Goal: Information Seeking & Learning: Compare options

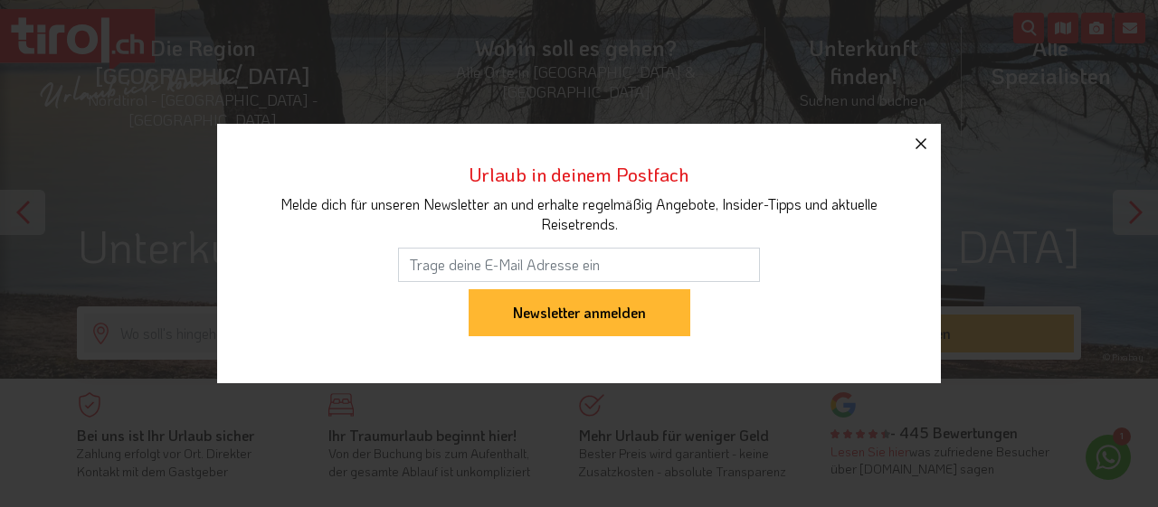
click at [917, 147] on icon "button" at bounding box center [921, 144] width 22 height 22
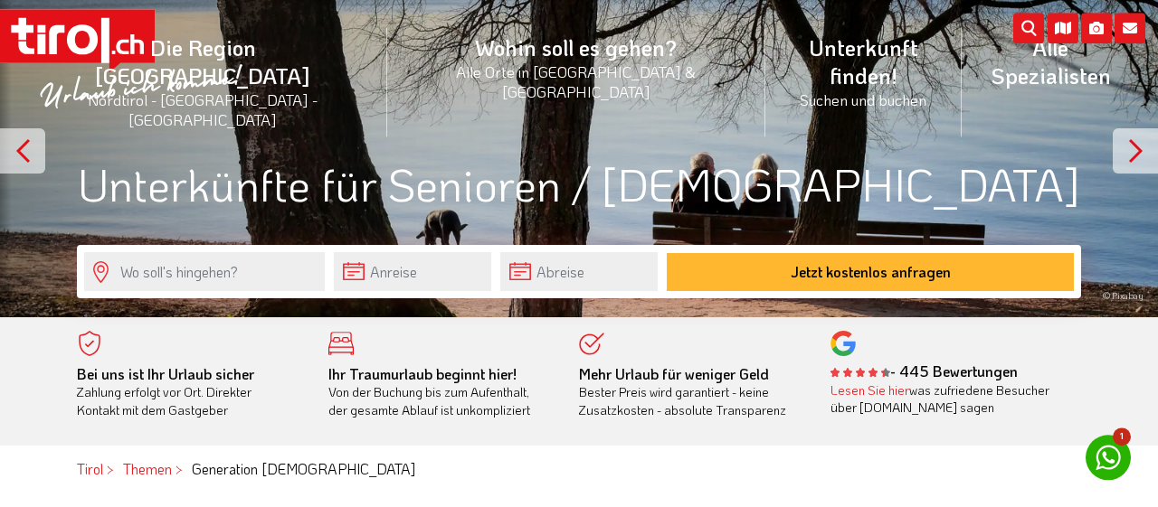
scroll to position [94, 0]
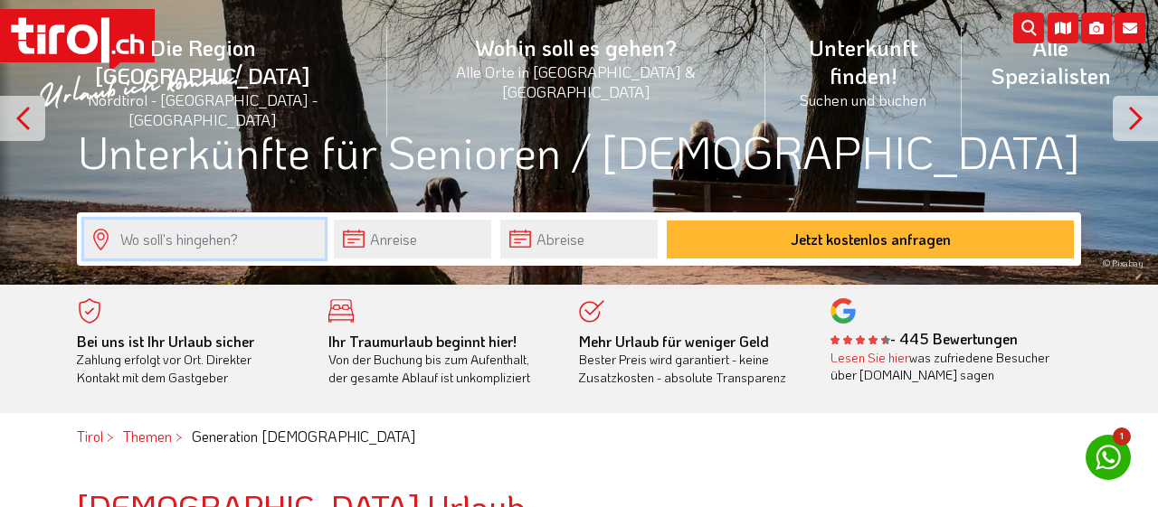
click at [251, 245] on input "text" at bounding box center [204, 239] width 241 height 39
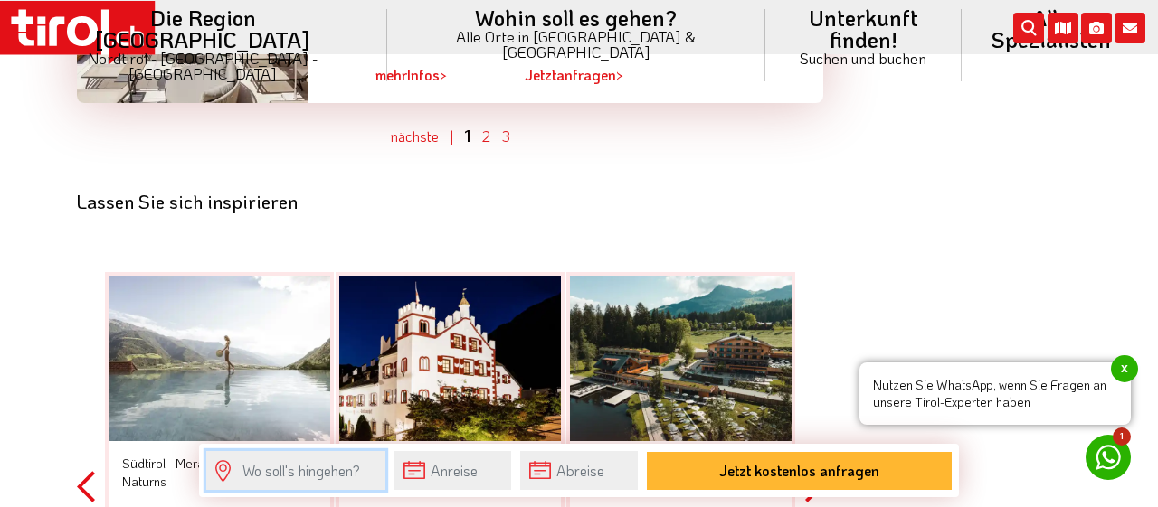
scroll to position [5174, 0]
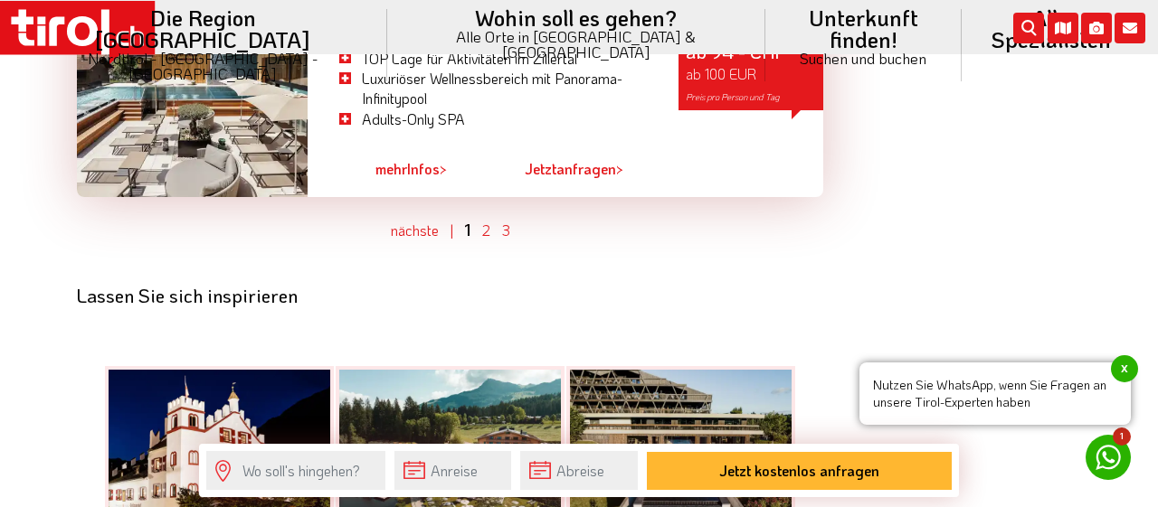
click at [479, 223] on ul "nächste | 1 2 3" at bounding box center [450, 230] width 746 height 23
click at [486, 223] on link "2" at bounding box center [486, 230] width 8 height 19
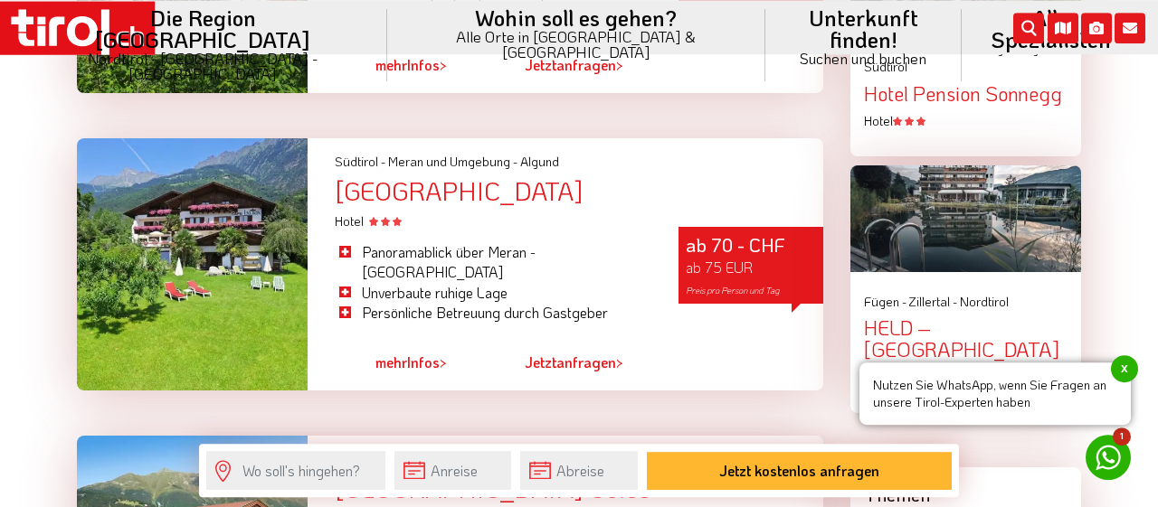
scroll to position [2257, 0]
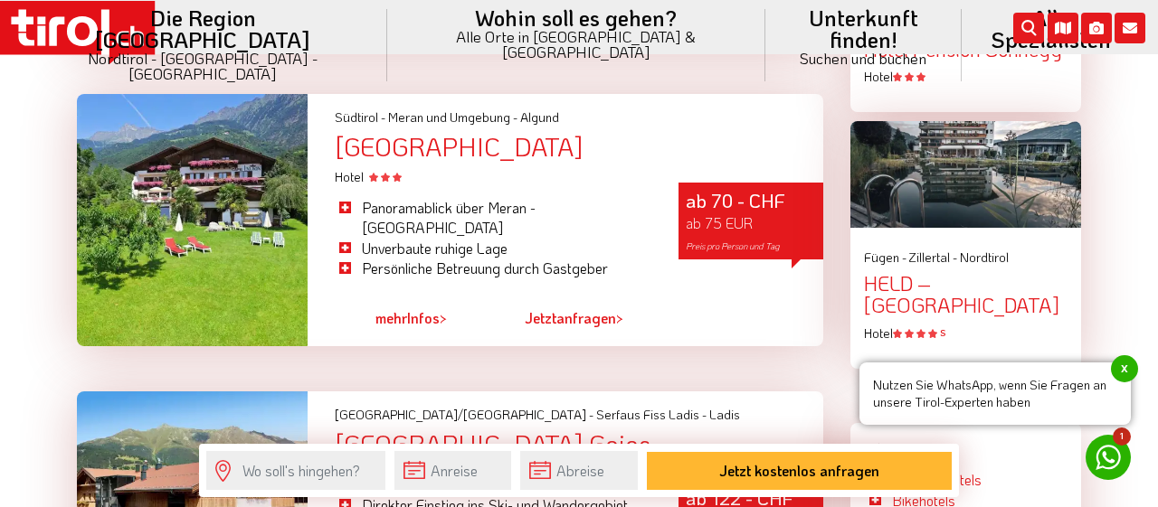
click at [390, 161] on div "[GEOGRAPHIC_DATA]" at bounding box center [579, 147] width 488 height 28
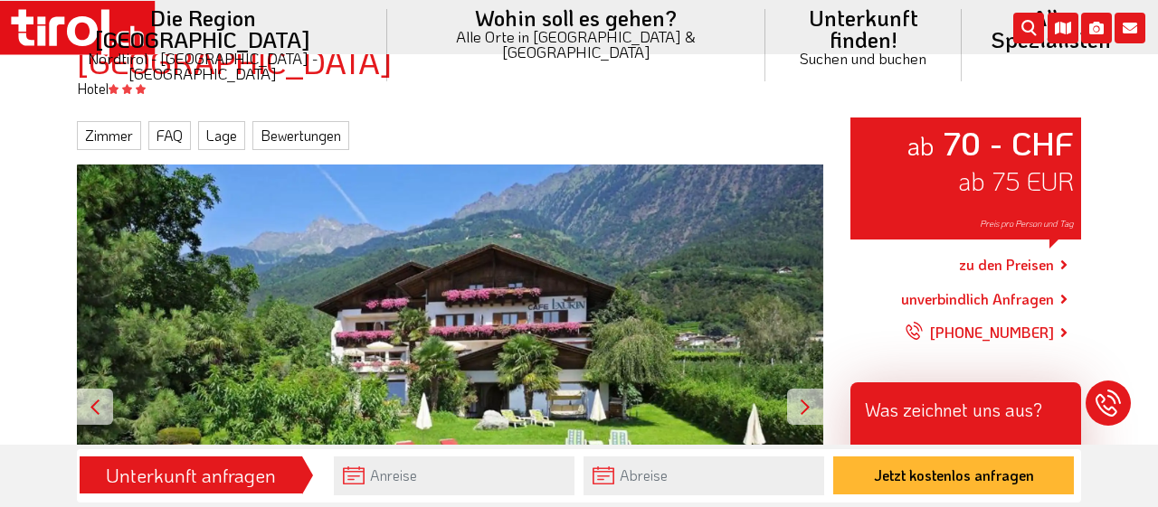
scroll to position [282, 0]
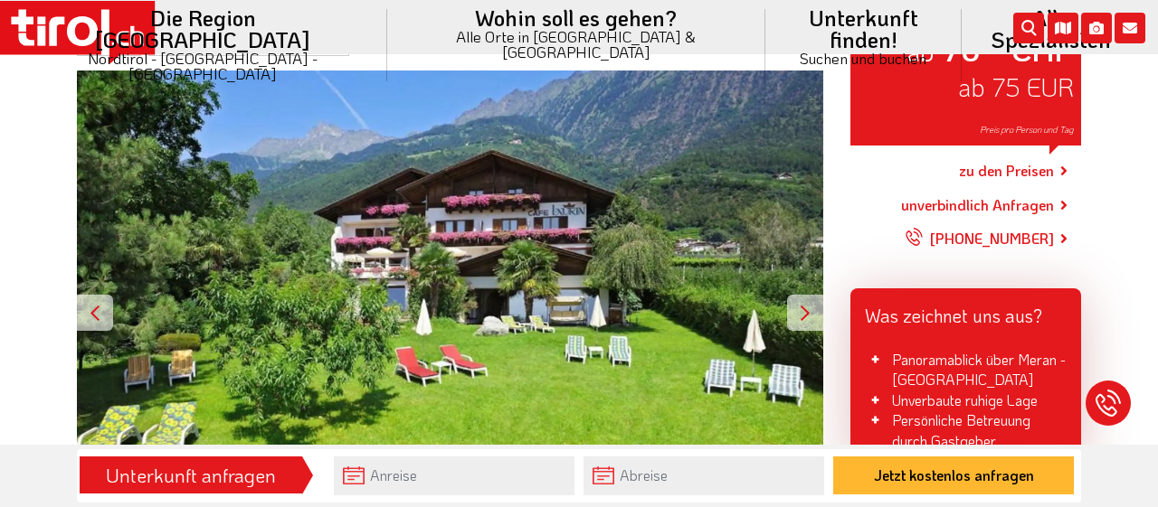
click at [810, 320] on div at bounding box center [805, 313] width 36 height 36
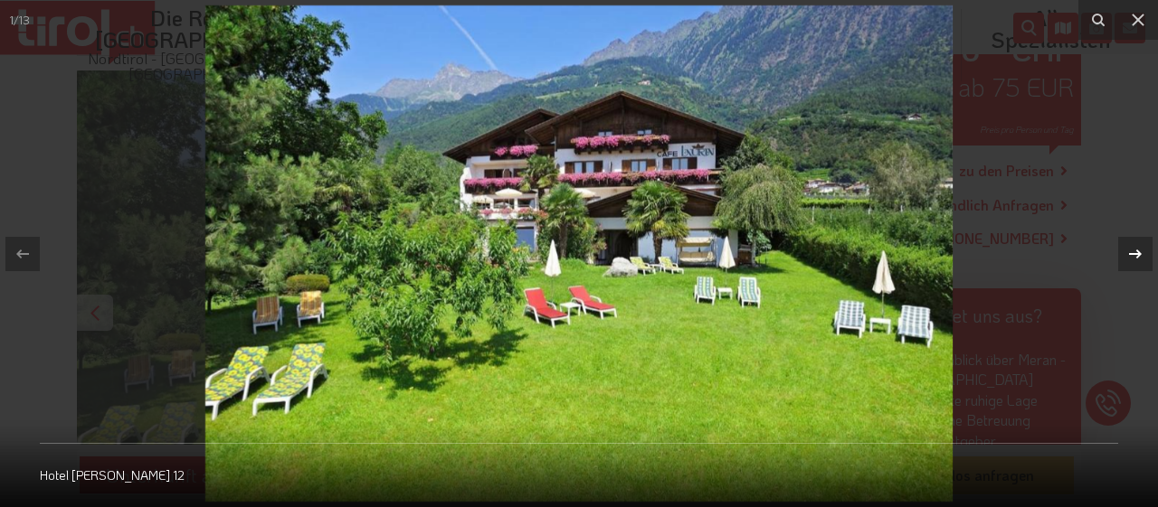
click at [1132, 247] on icon at bounding box center [1135, 254] width 22 height 22
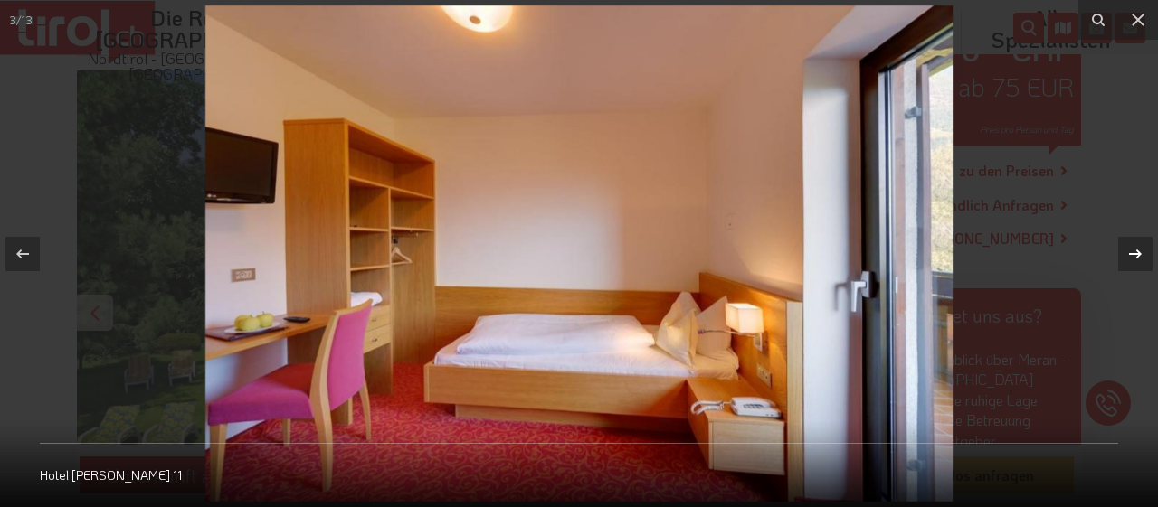
click at [1133, 251] on icon at bounding box center [1135, 254] width 22 height 22
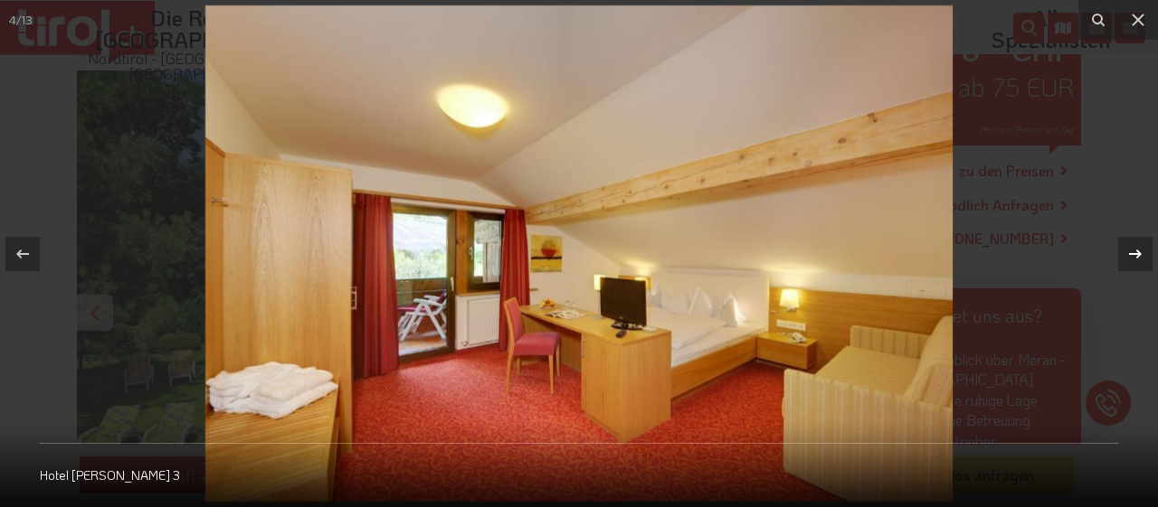
click at [1133, 251] on icon at bounding box center [1135, 254] width 22 height 22
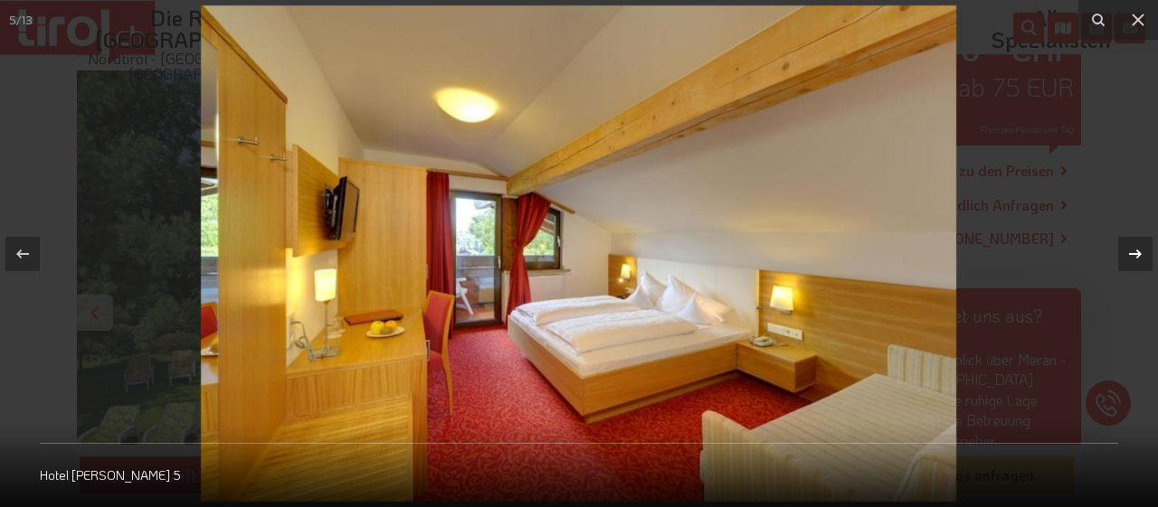
click at [1133, 251] on icon at bounding box center [1135, 254] width 22 height 22
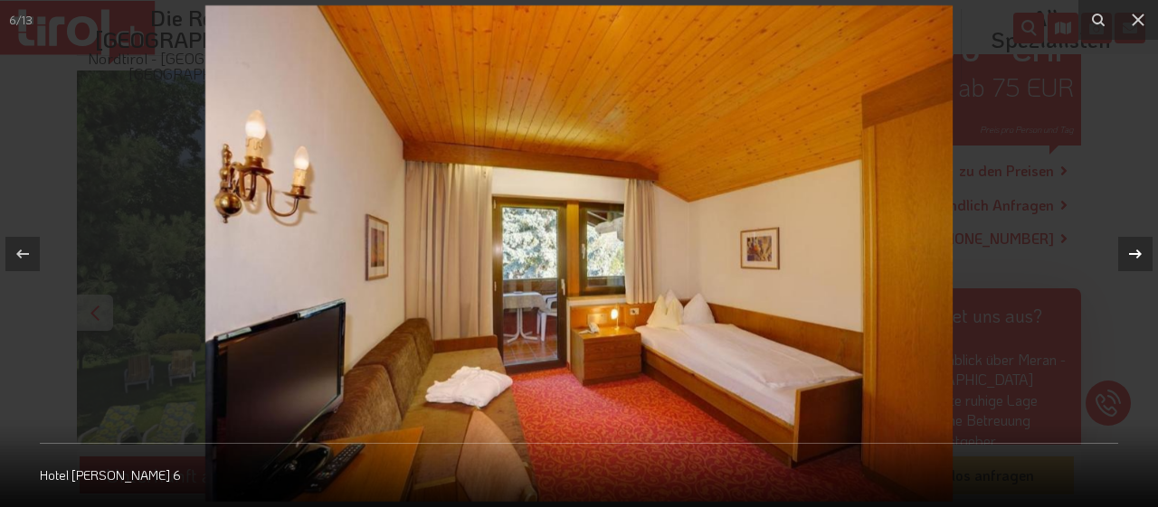
click at [1133, 251] on icon at bounding box center [1135, 254] width 22 height 22
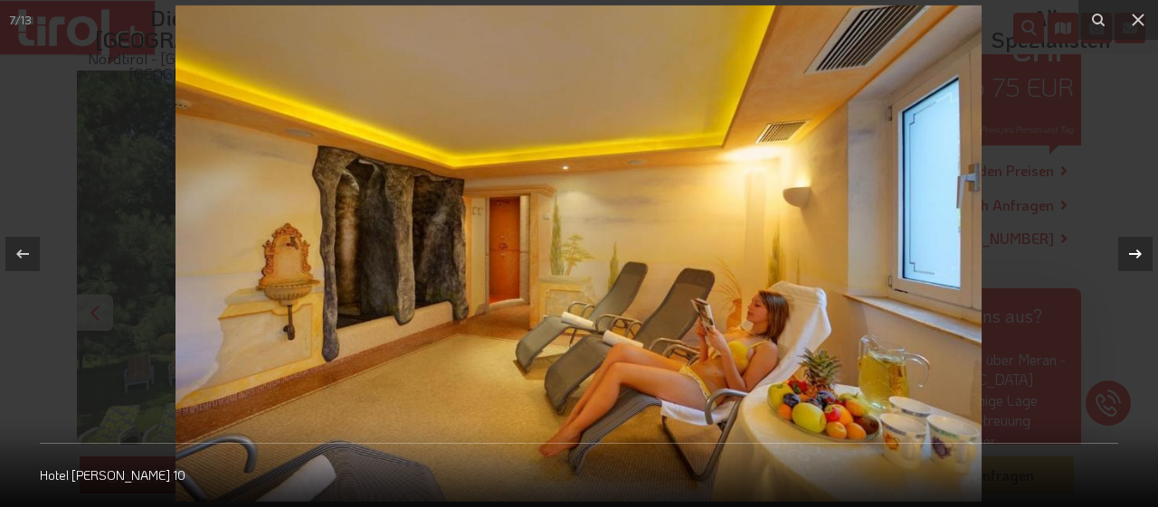
click at [1133, 251] on icon at bounding box center [1135, 254] width 22 height 22
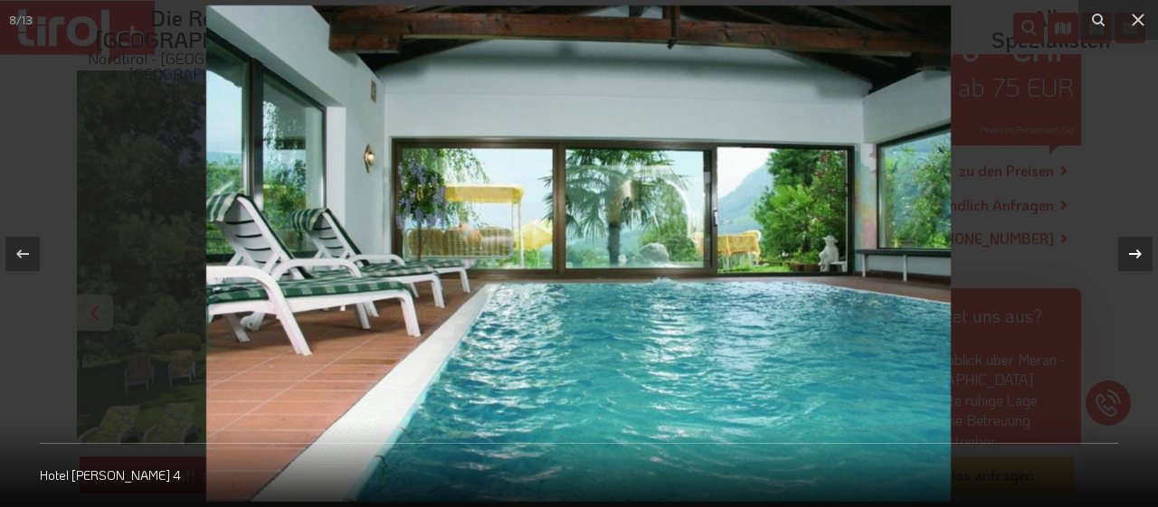
click at [1133, 251] on icon at bounding box center [1135, 254] width 22 height 22
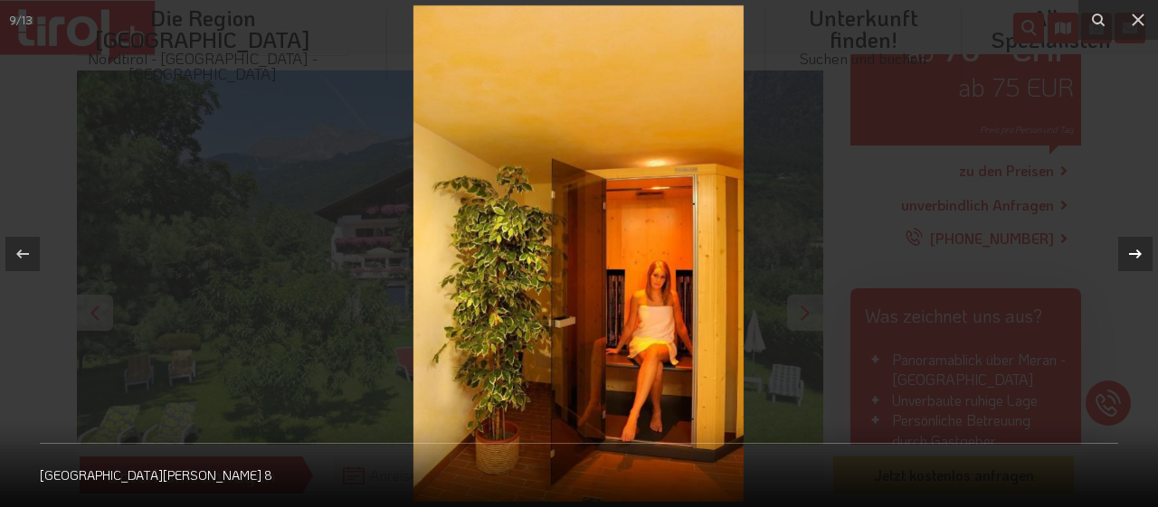
click at [1133, 251] on icon at bounding box center [1135, 254] width 22 height 22
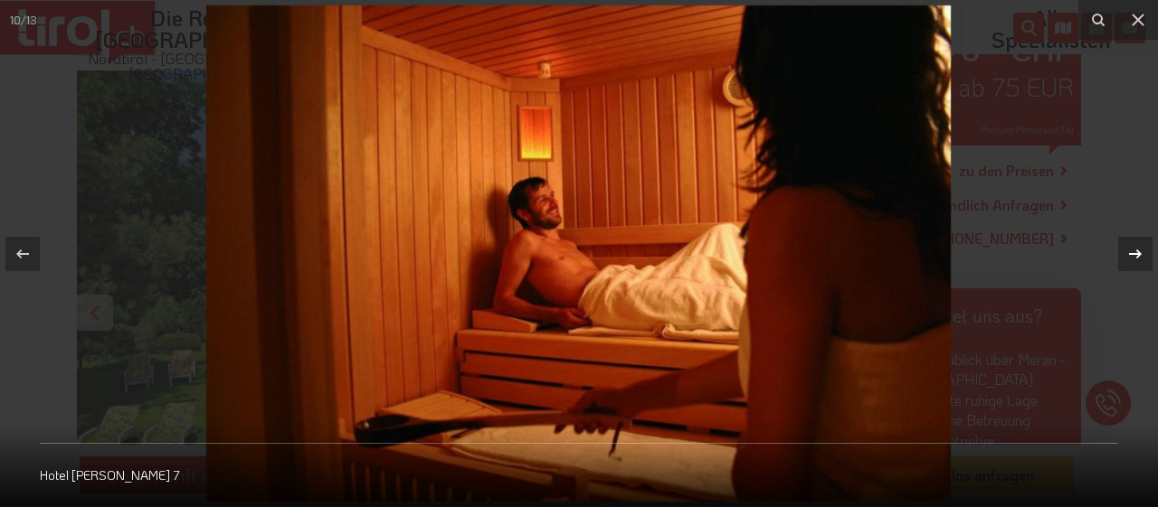
click at [1133, 251] on icon at bounding box center [1135, 254] width 22 height 22
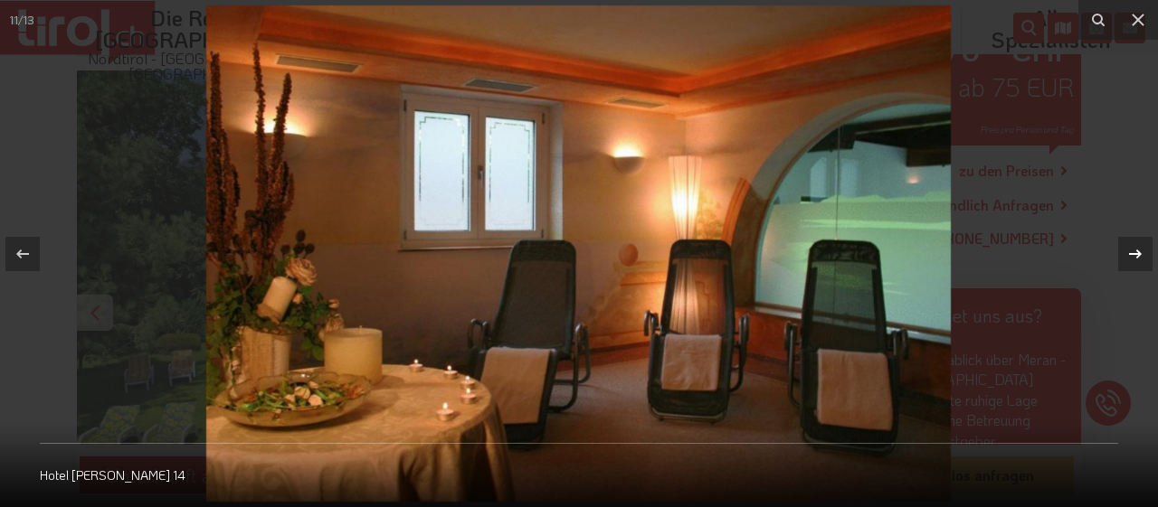
click at [1134, 251] on icon at bounding box center [1135, 254] width 22 height 22
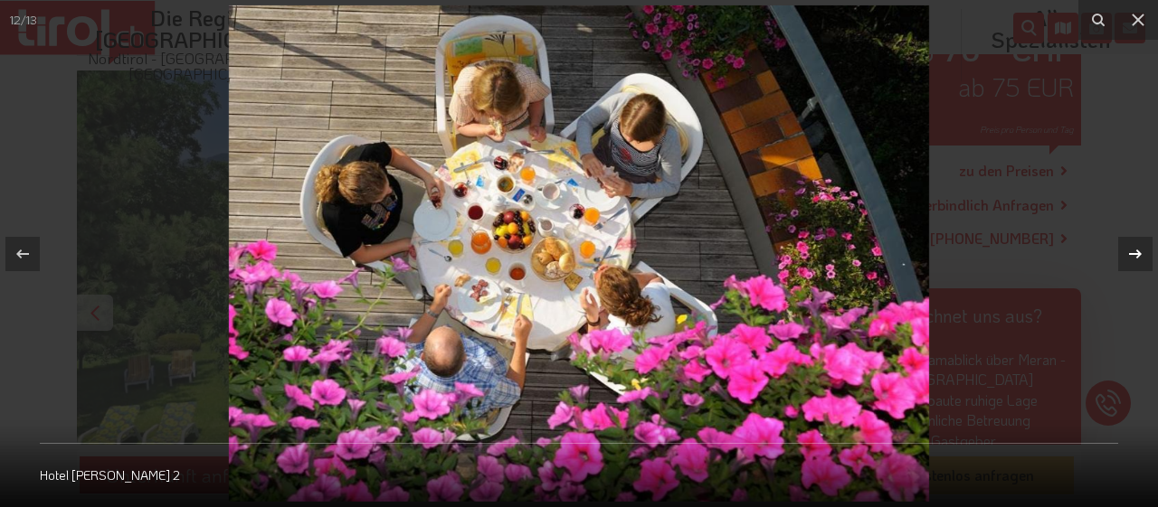
click at [1134, 251] on icon at bounding box center [1135, 254] width 22 height 22
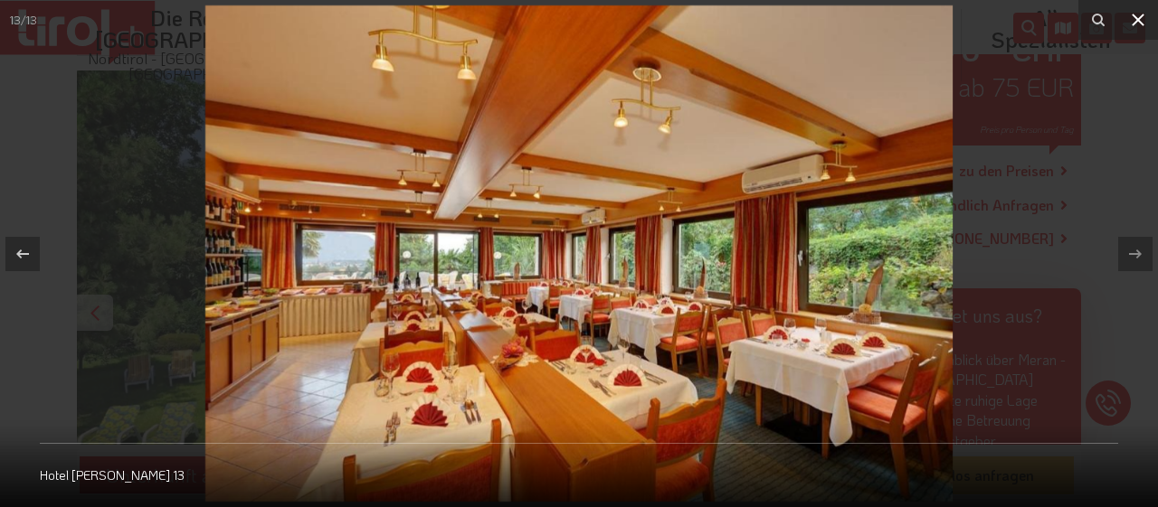
click at [1143, 24] on icon at bounding box center [1138, 20] width 13 height 13
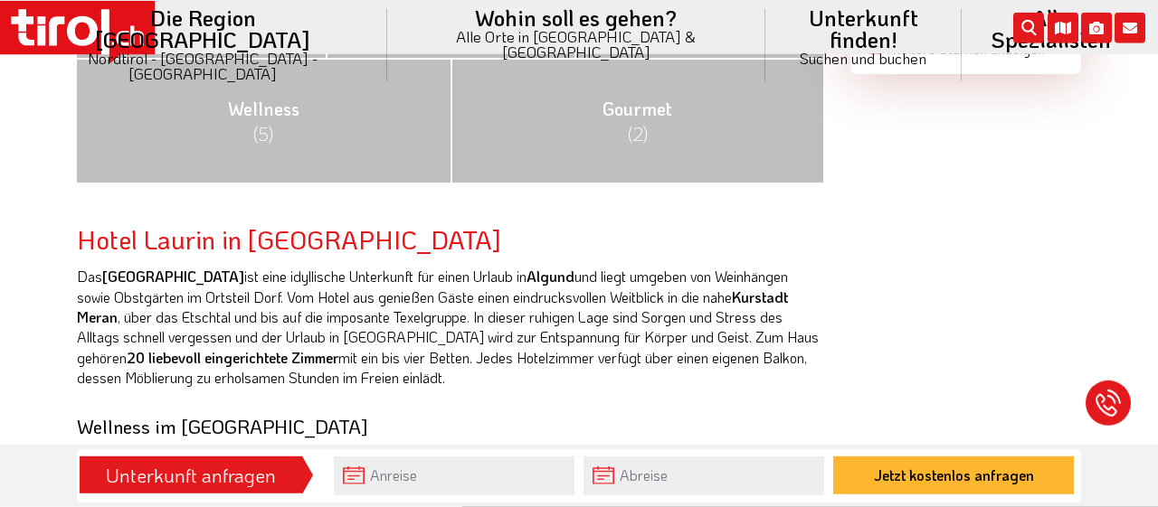
scroll to position [941, 0]
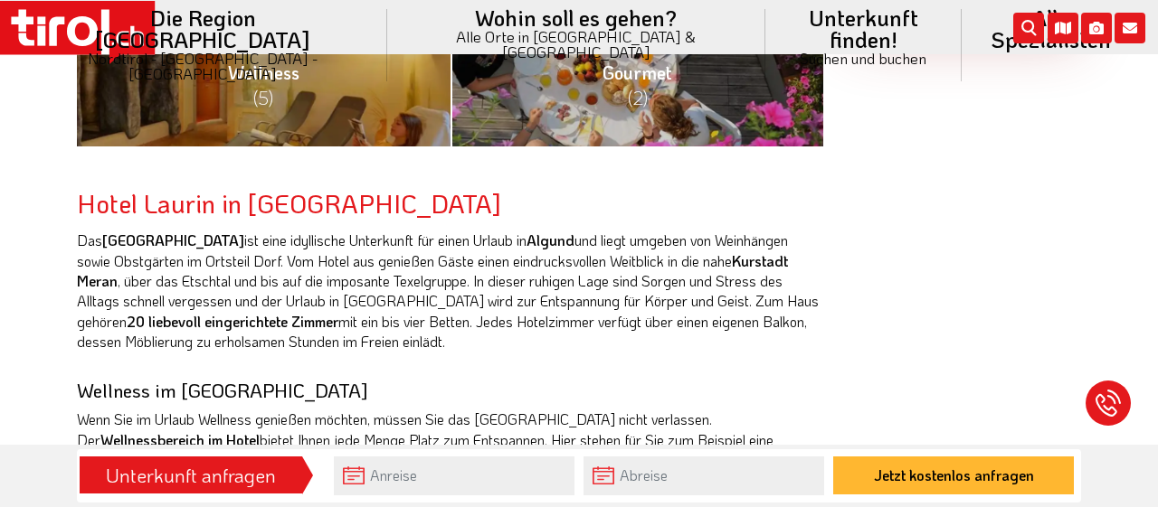
click at [526, 240] on strong "Algund" at bounding box center [550, 240] width 48 height 19
copy p "ist eine idyllische Unterkunft für einen Urlaub in Algund"
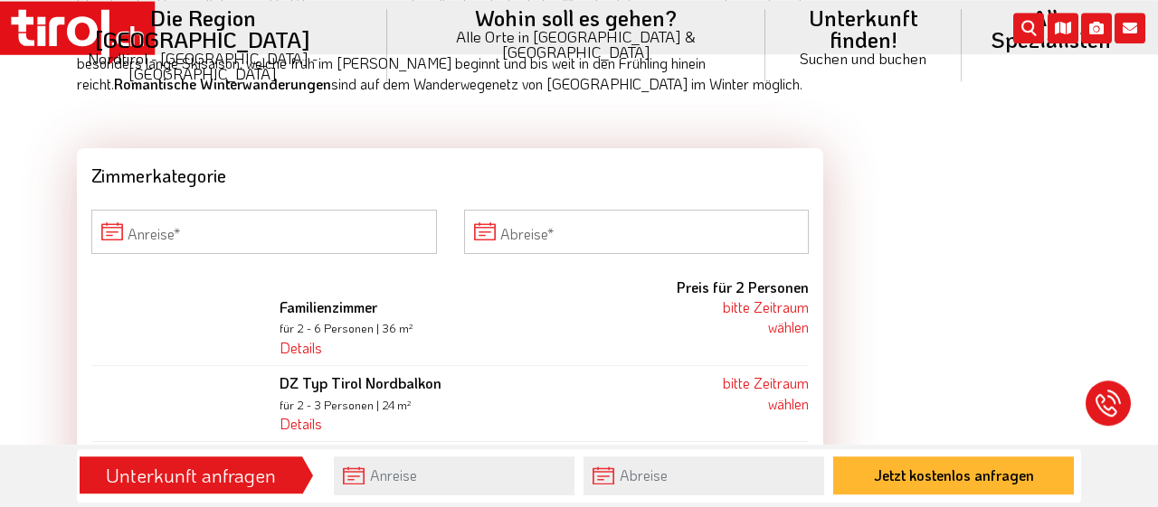
scroll to position [1693, 0]
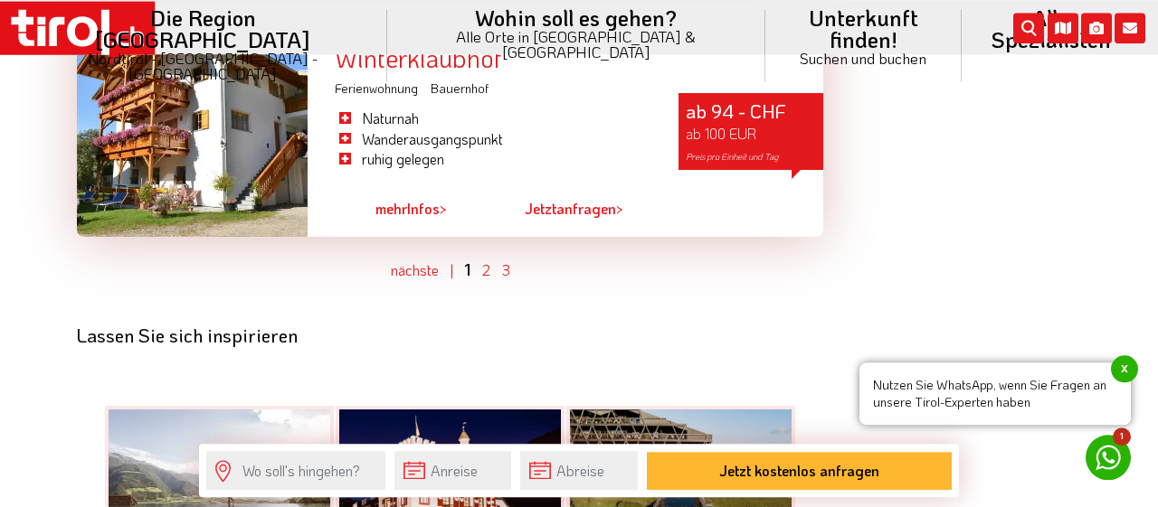
scroll to position [5267, 0]
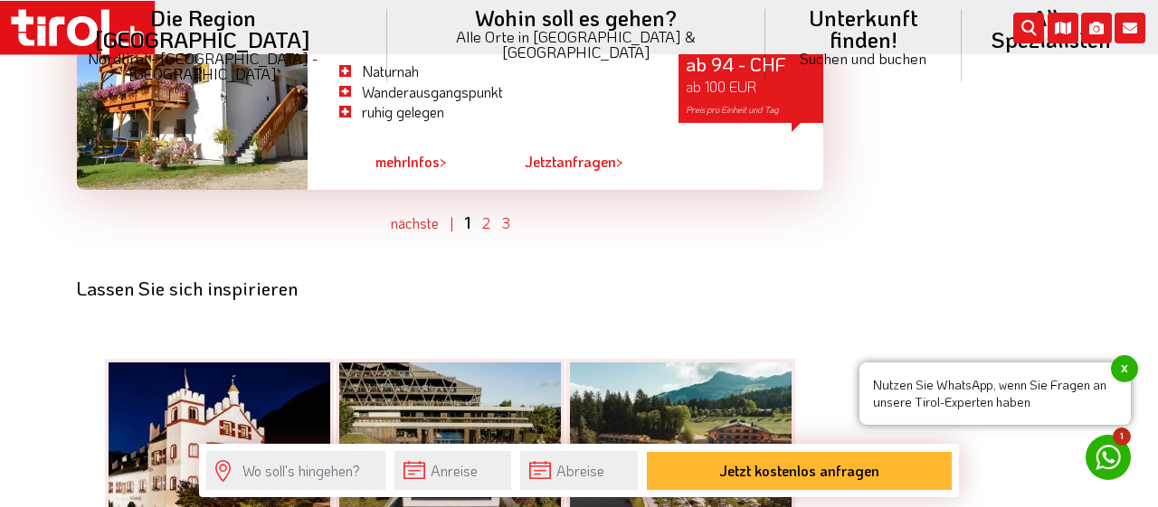
click at [475, 212] on ul "nächste | 1 2 3" at bounding box center [450, 223] width 746 height 23
click at [484, 213] on link "2" at bounding box center [486, 222] width 8 height 19
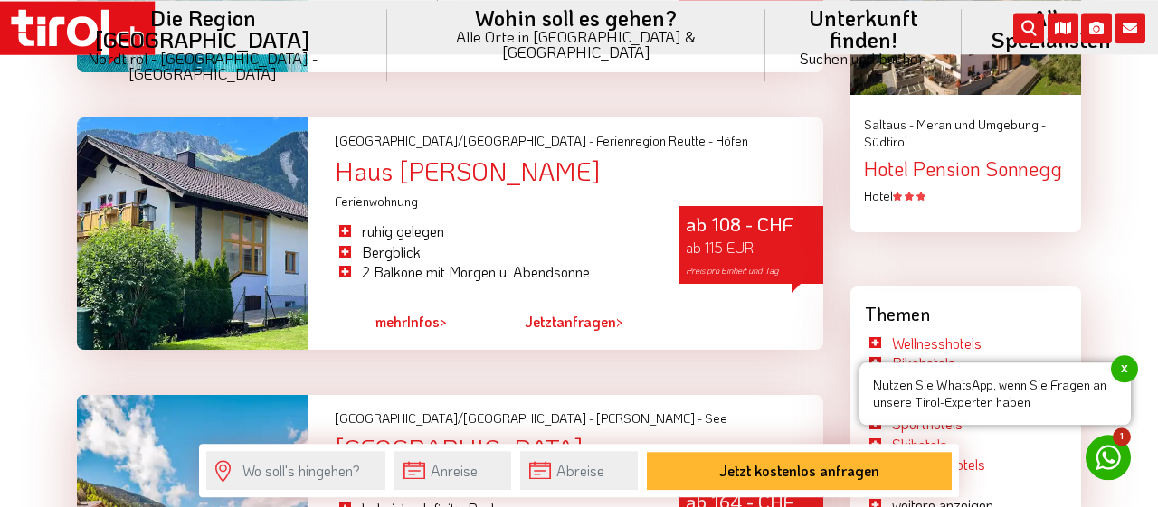
scroll to position [1693, 0]
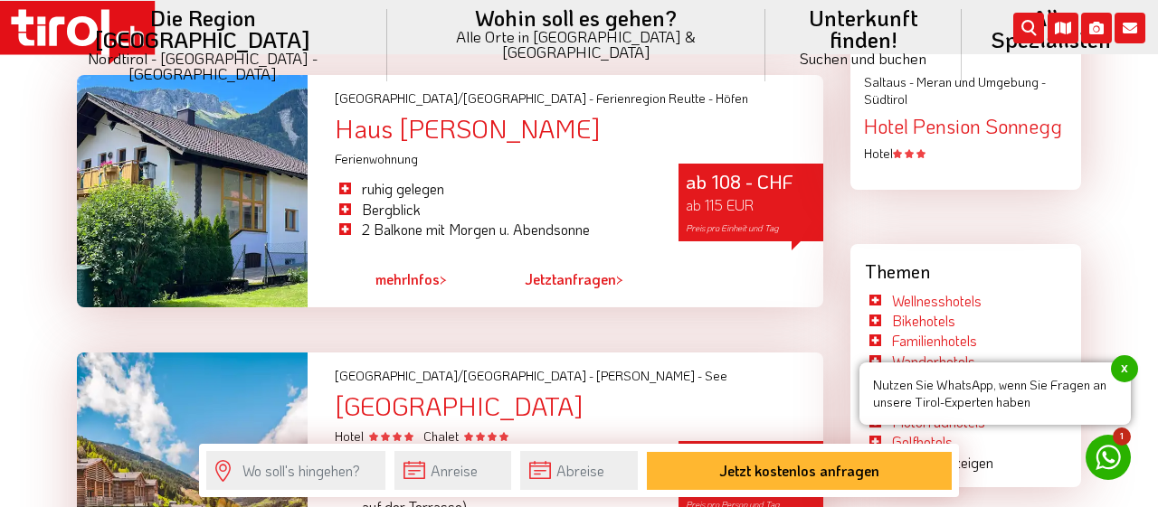
click at [585, 135] on div "Haus [PERSON_NAME]" at bounding box center [579, 129] width 488 height 28
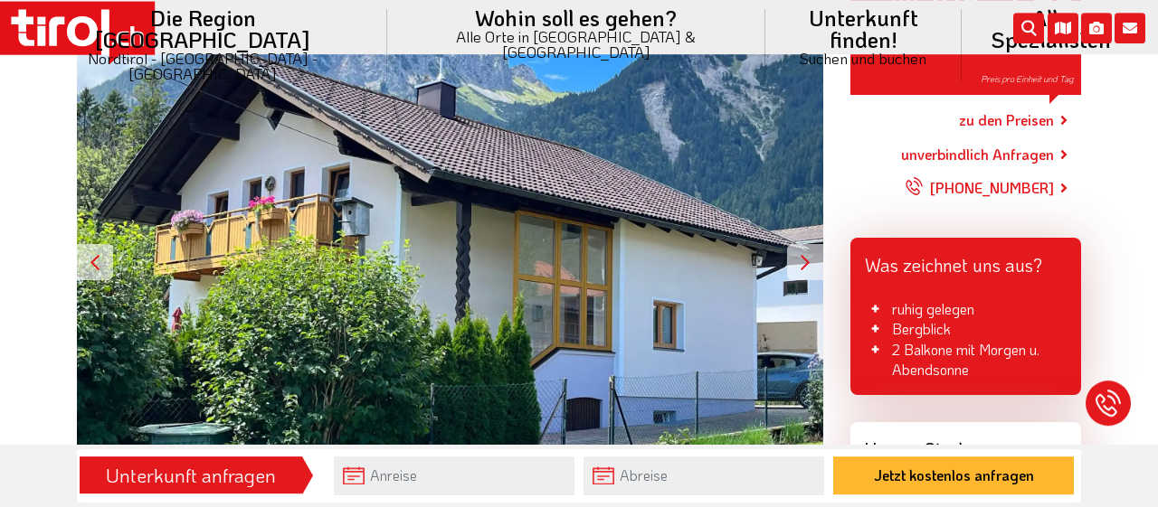
scroll to position [376, 0]
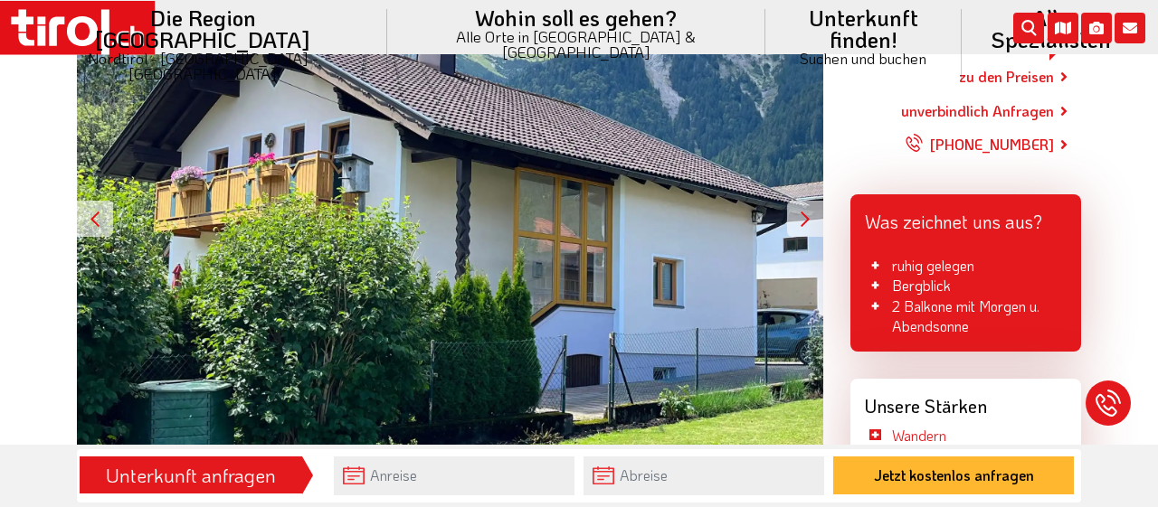
click at [799, 213] on div at bounding box center [805, 219] width 36 height 36
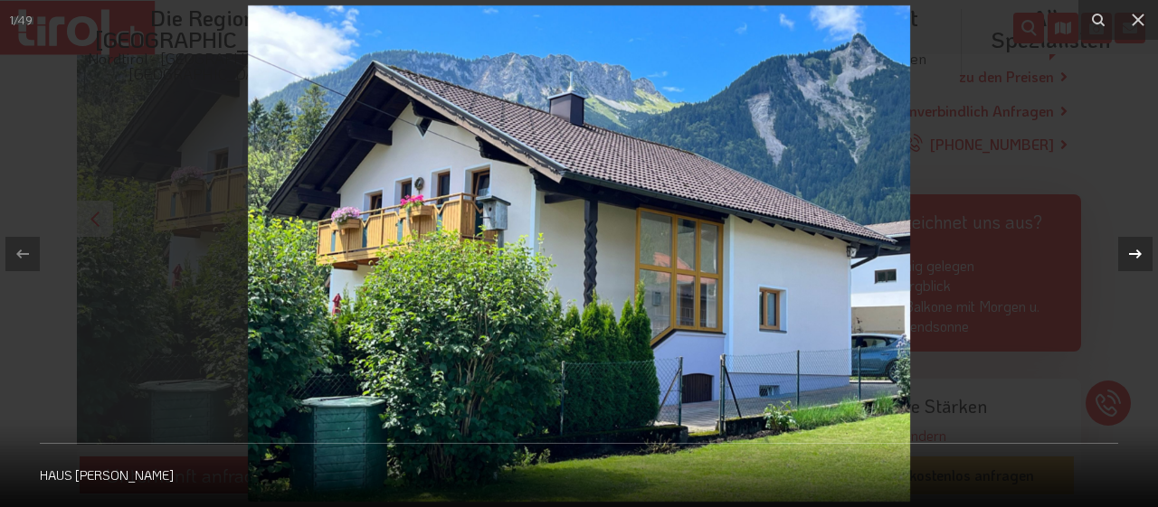
click at [1147, 254] on div at bounding box center [1135, 254] width 34 height 34
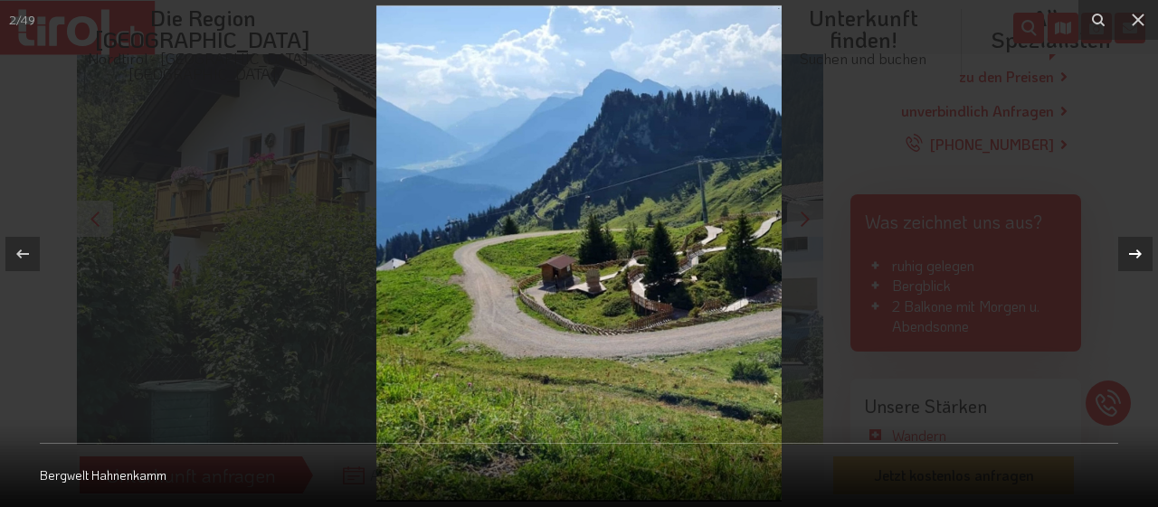
click at [1149, 253] on div at bounding box center [1135, 254] width 34 height 34
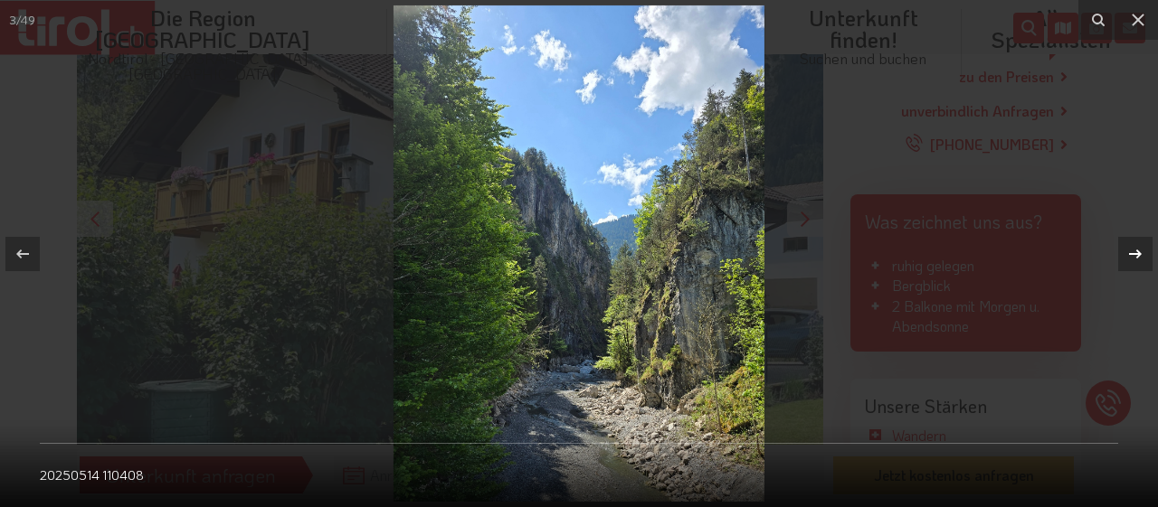
click at [1149, 253] on div at bounding box center [1135, 254] width 34 height 34
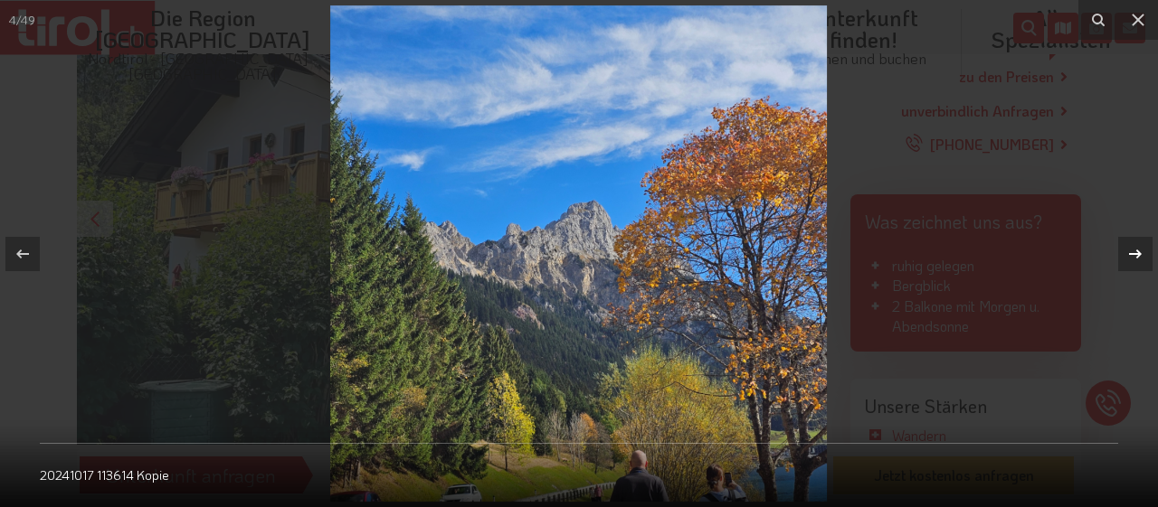
click at [1149, 253] on div at bounding box center [1135, 254] width 34 height 34
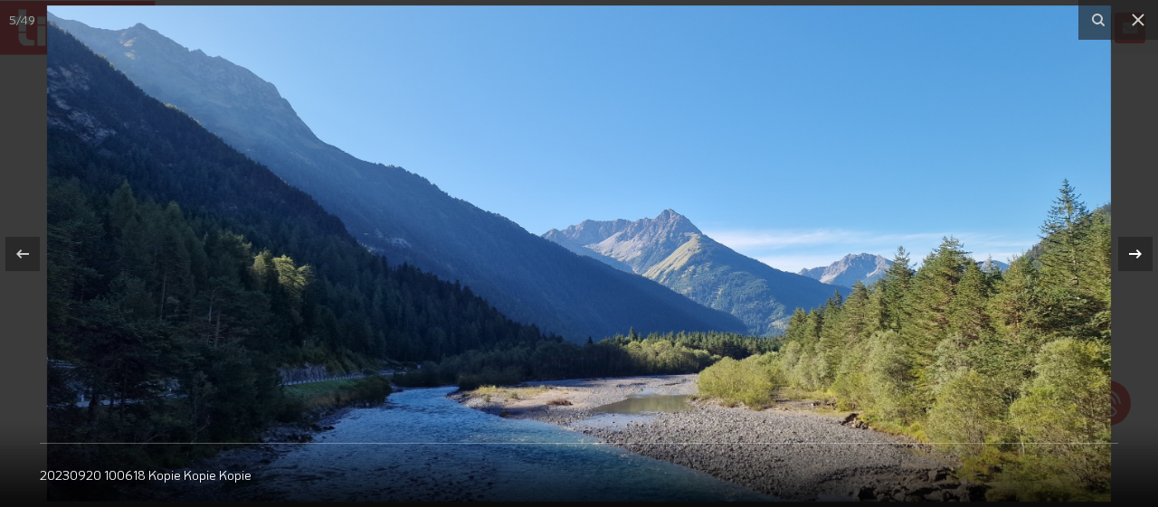
click at [1149, 253] on div at bounding box center [1135, 254] width 34 height 34
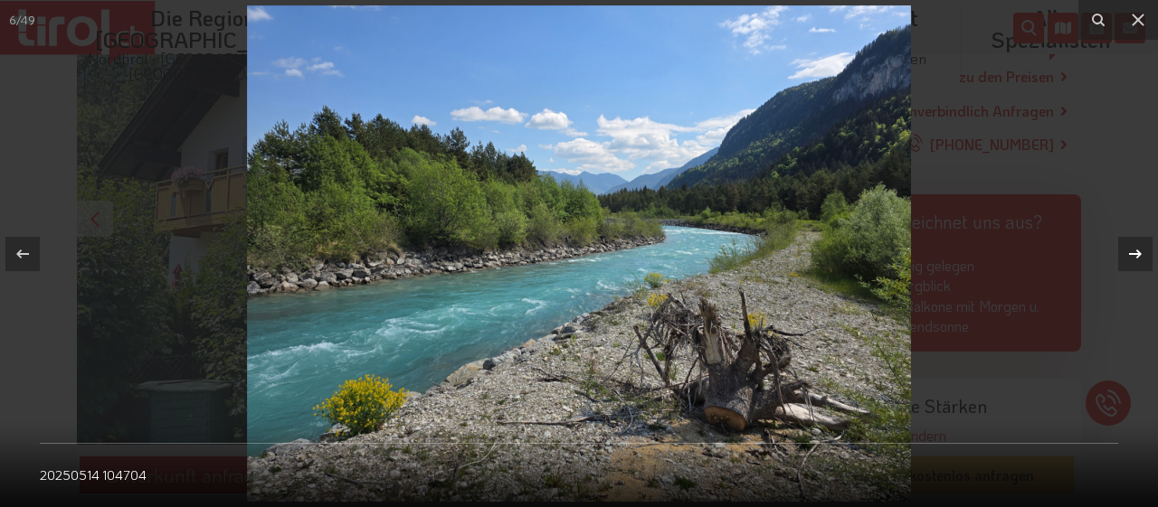
click at [1149, 253] on div at bounding box center [1135, 254] width 34 height 34
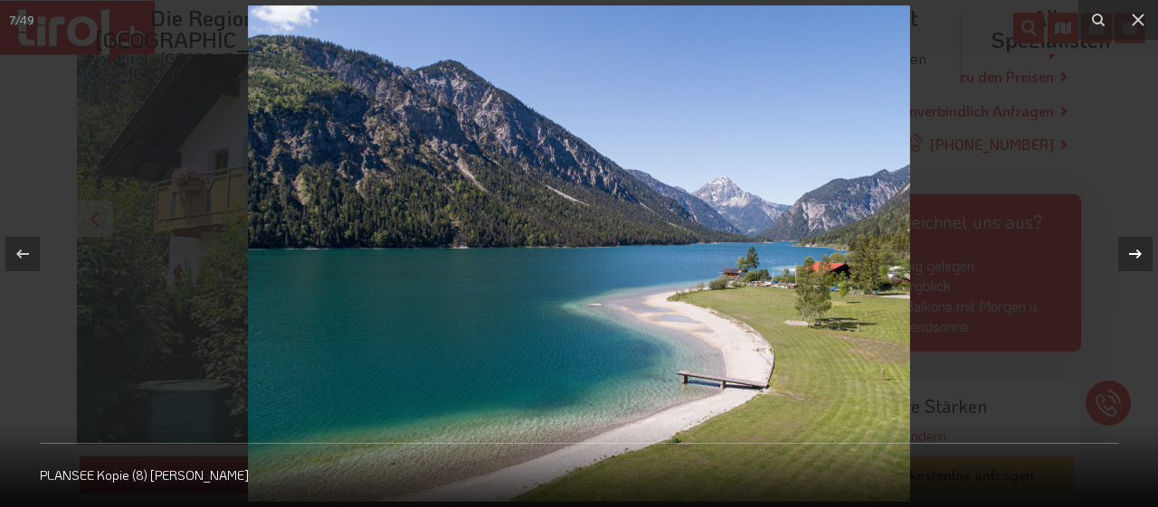
click at [1149, 253] on div at bounding box center [1135, 254] width 34 height 34
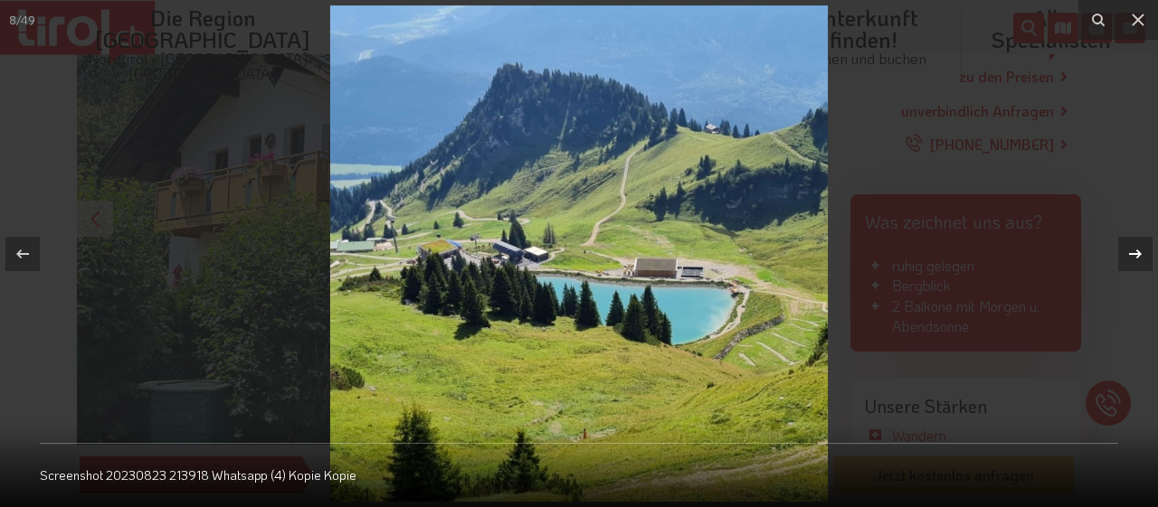
click at [1149, 253] on div at bounding box center [1135, 254] width 34 height 34
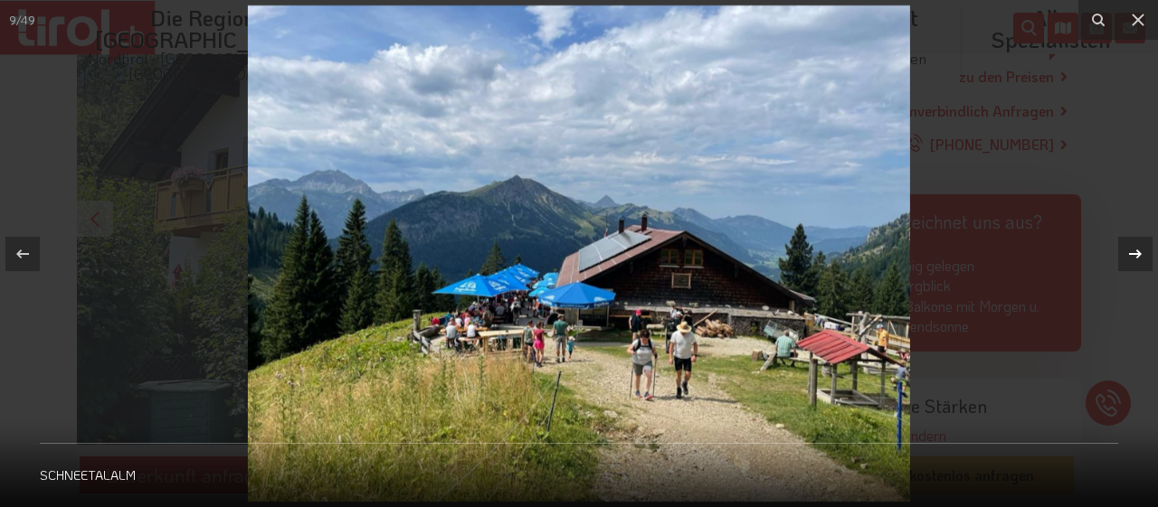
click at [1149, 253] on div at bounding box center [1135, 254] width 34 height 34
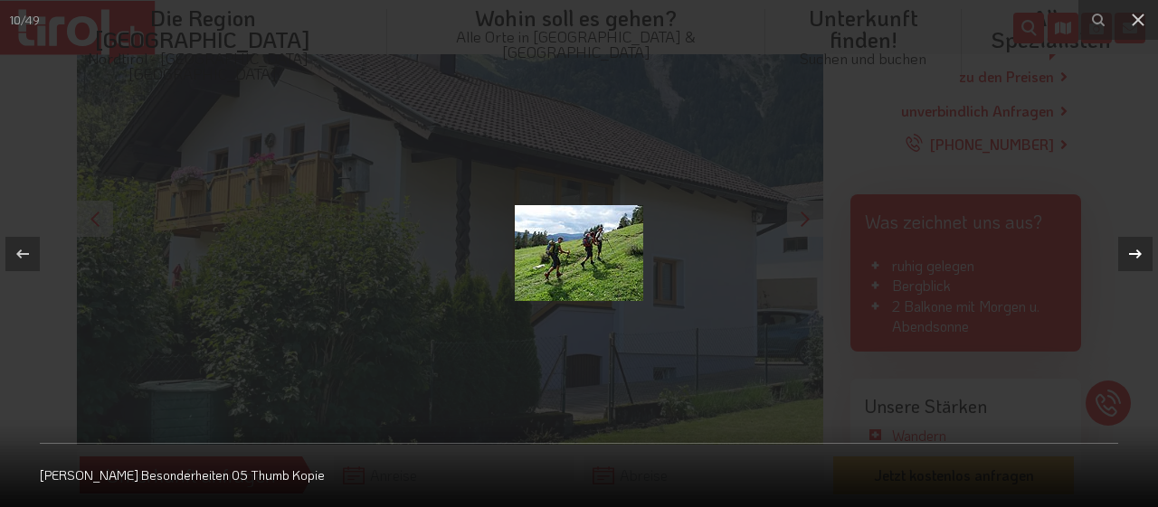
click at [1149, 253] on div at bounding box center [1135, 254] width 34 height 34
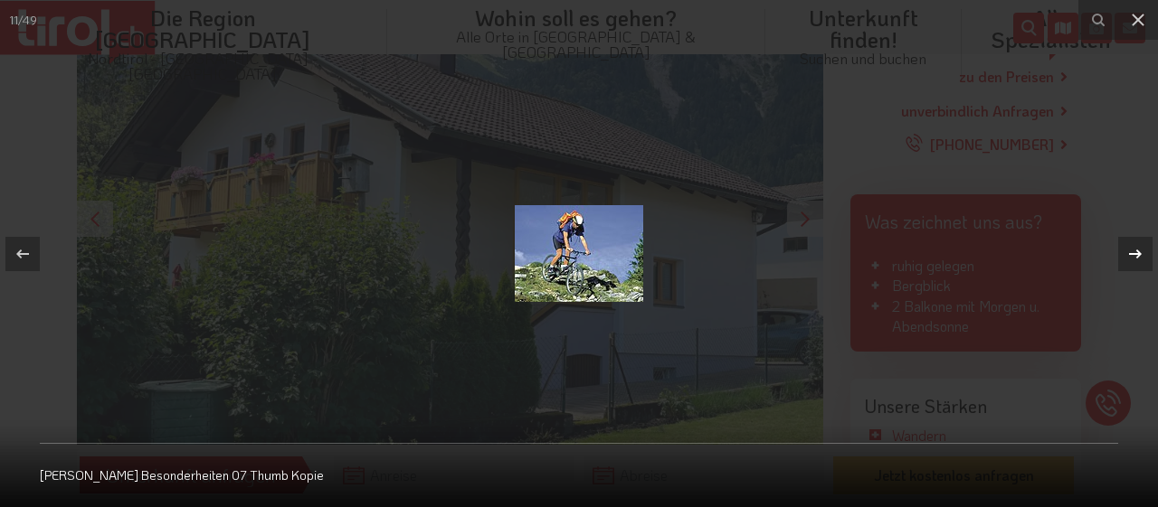
click at [1149, 253] on div at bounding box center [1135, 254] width 34 height 34
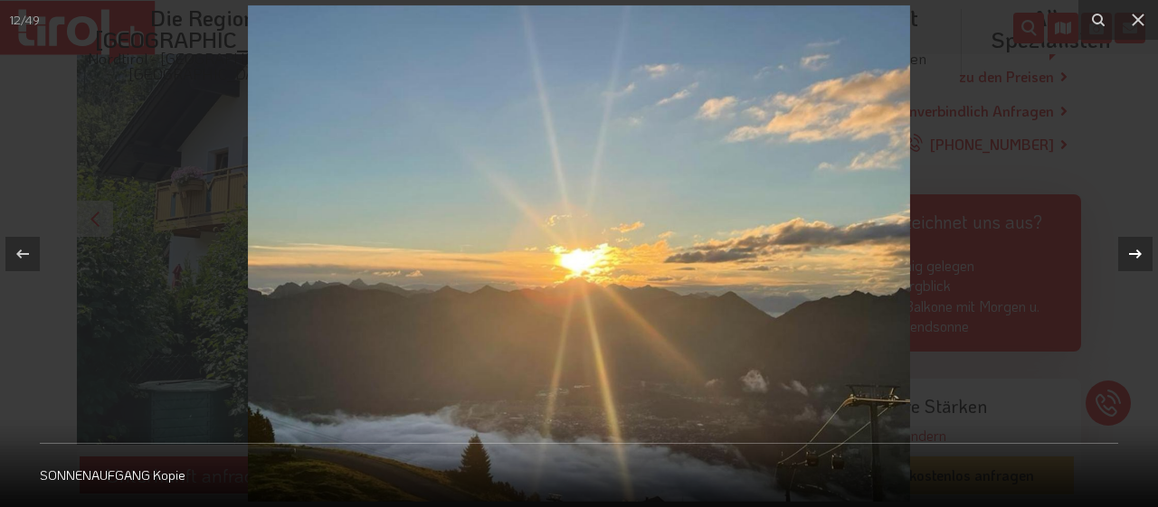
click at [1149, 253] on div at bounding box center [1135, 254] width 34 height 34
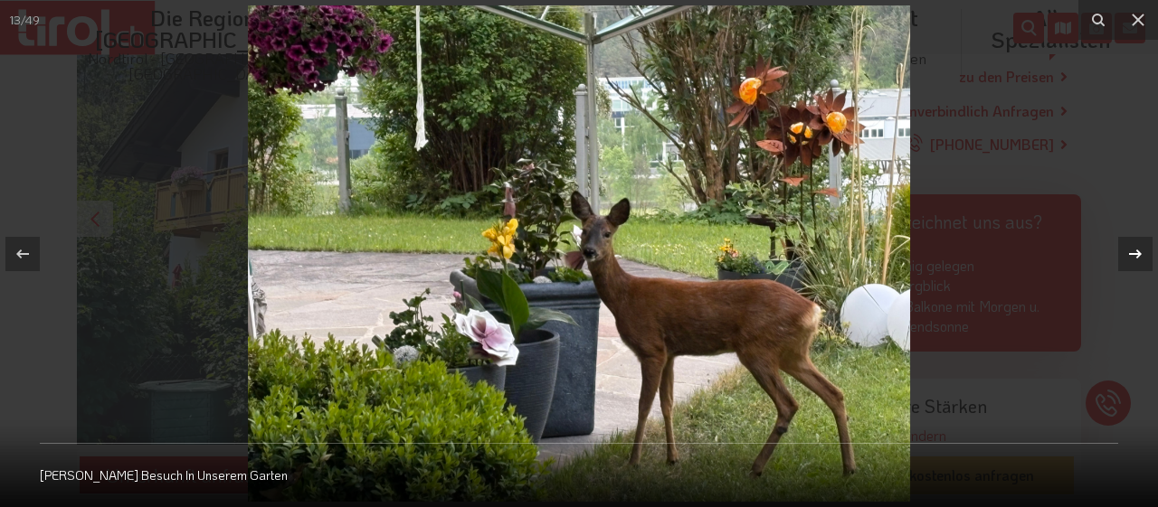
click at [1149, 253] on div at bounding box center [1135, 254] width 34 height 34
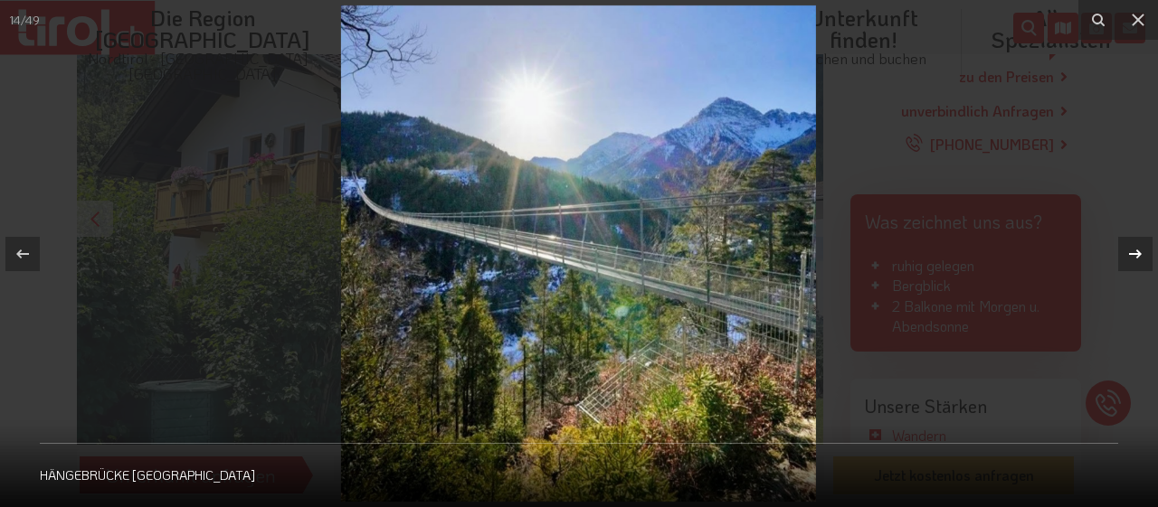
click at [1149, 253] on div at bounding box center [1135, 254] width 34 height 34
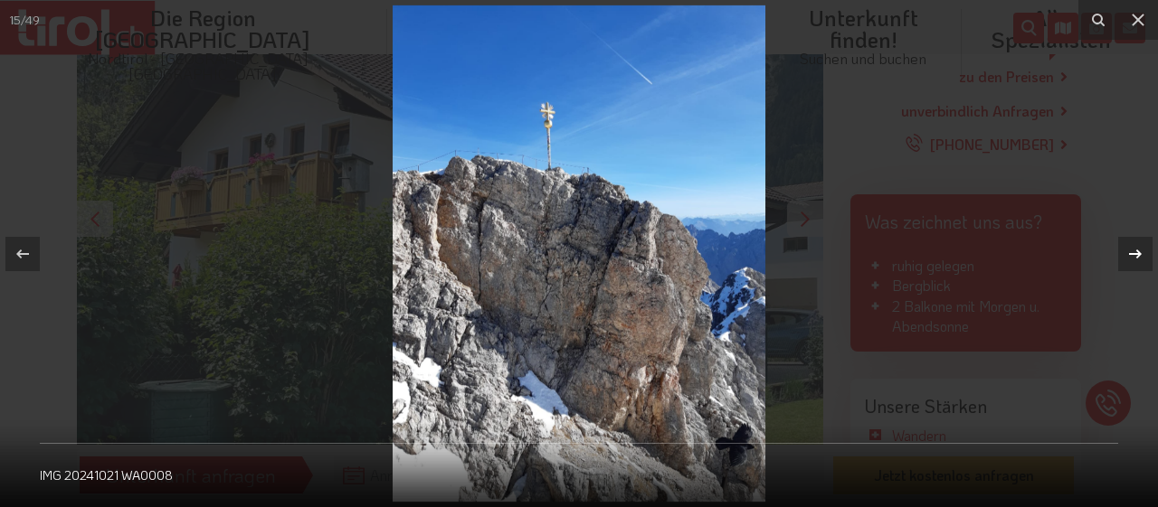
click at [1149, 253] on div at bounding box center [1135, 254] width 34 height 34
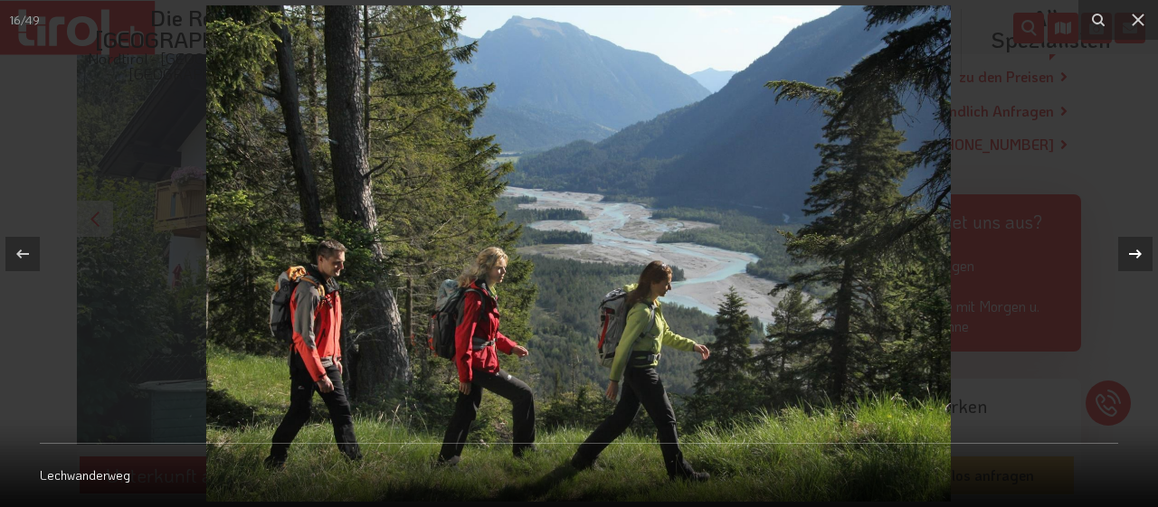
click at [1149, 253] on div at bounding box center [1135, 254] width 34 height 34
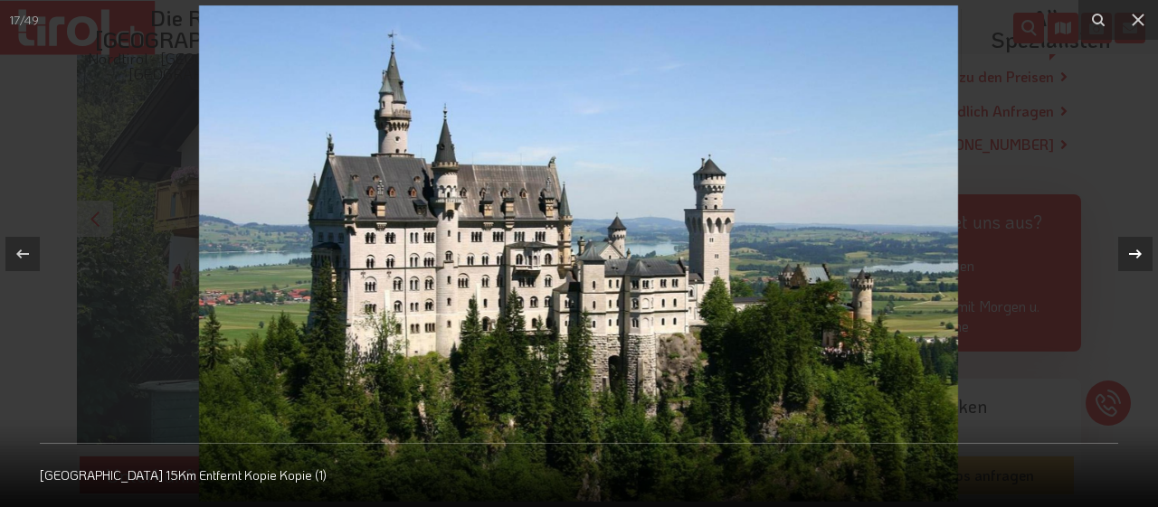
click at [1149, 253] on div at bounding box center [1135, 254] width 34 height 34
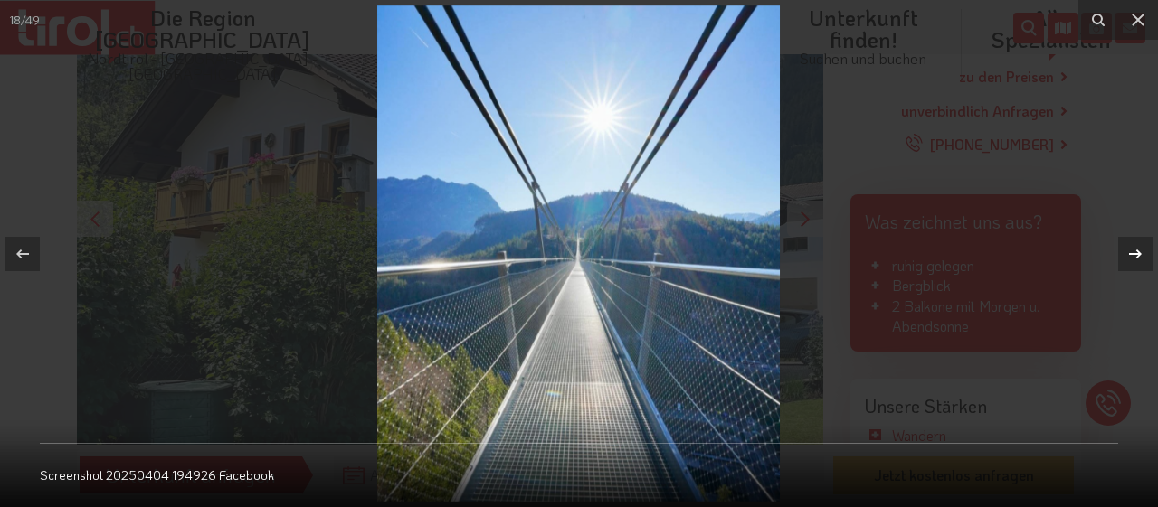
click at [1149, 253] on div at bounding box center [1135, 254] width 34 height 34
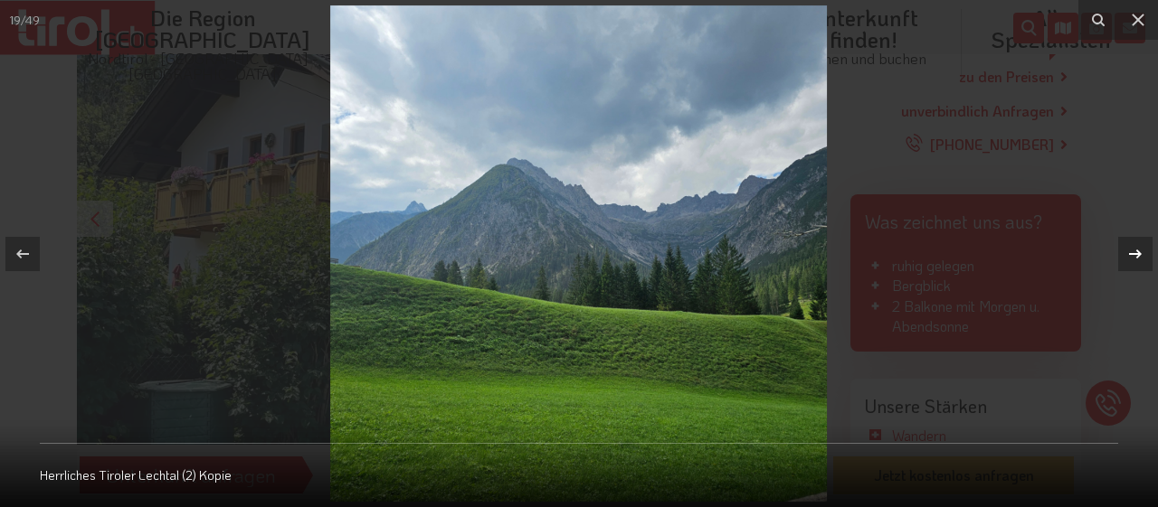
click at [1149, 253] on div at bounding box center [1135, 254] width 34 height 34
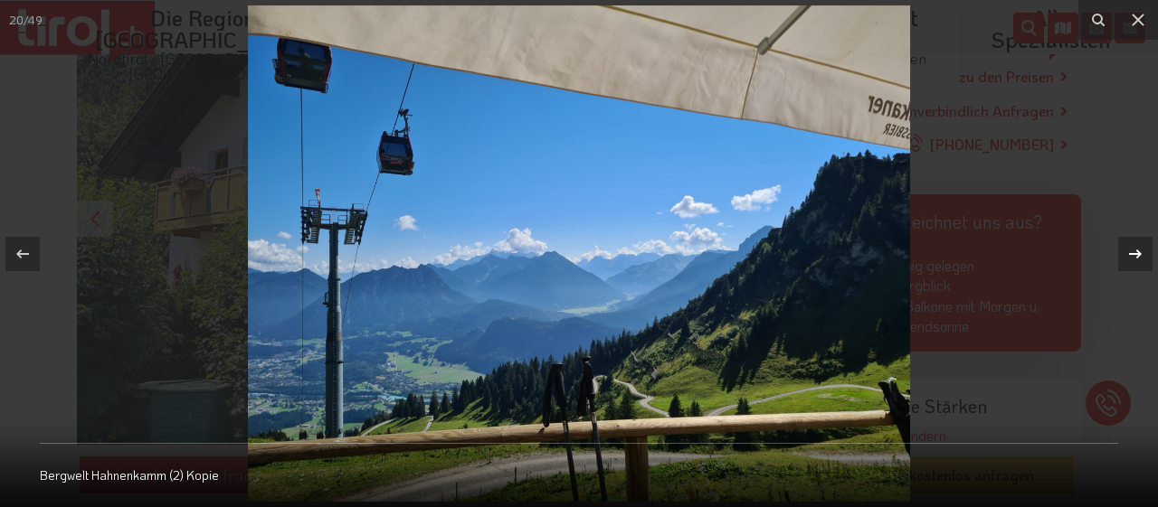
click at [1148, 252] on div at bounding box center [1135, 254] width 34 height 34
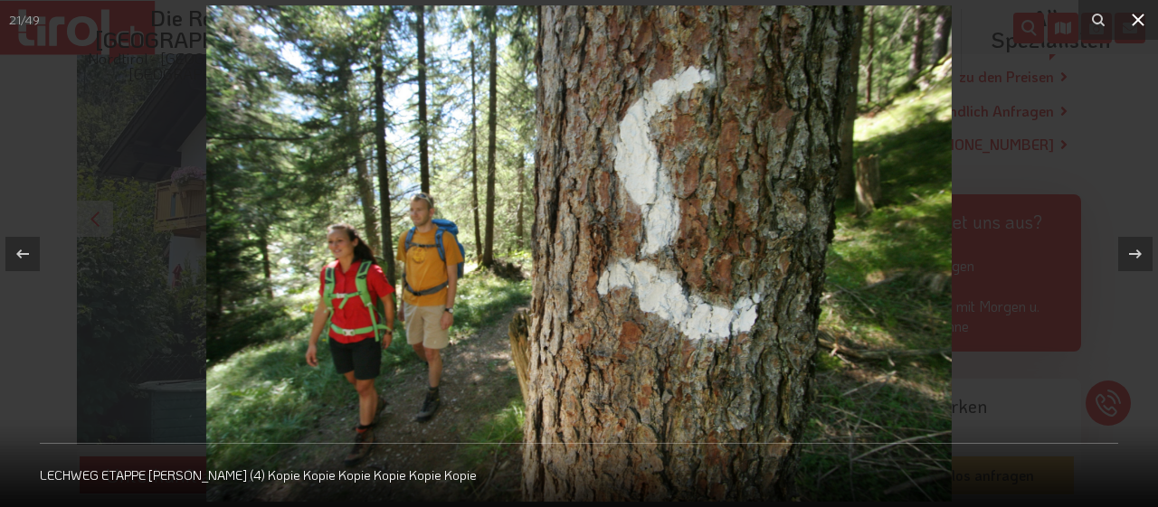
click at [1146, 15] on icon at bounding box center [1138, 20] width 22 height 22
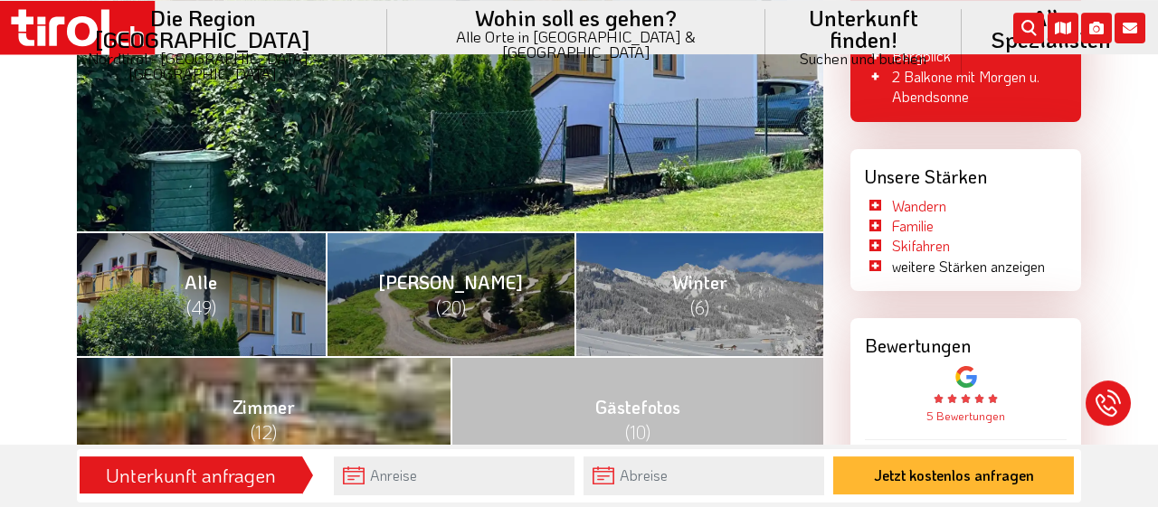
scroll to position [659, 0]
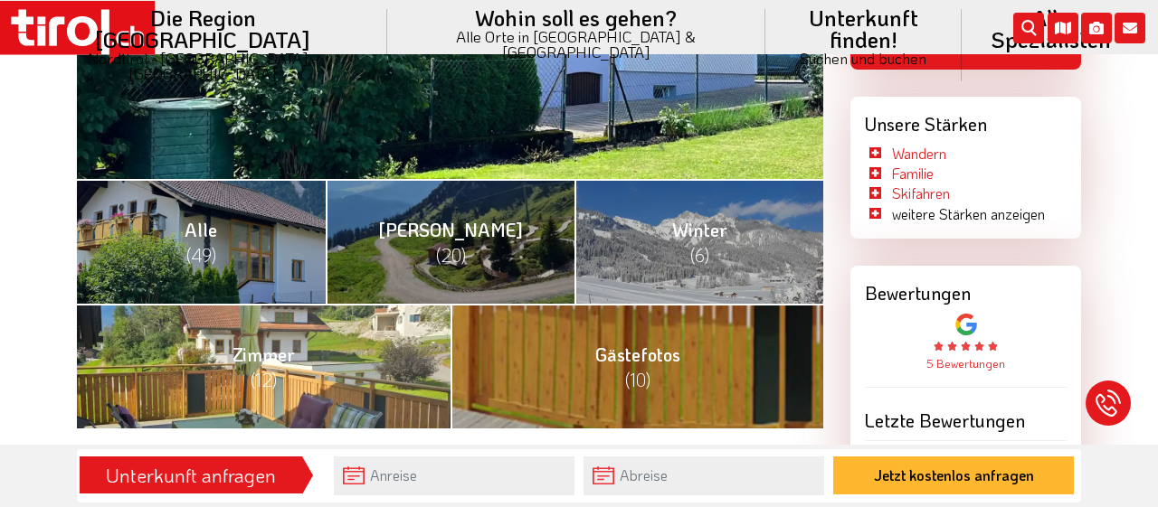
click at [359, 356] on link "Zimmer (12)" at bounding box center [264, 366] width 374 height 125
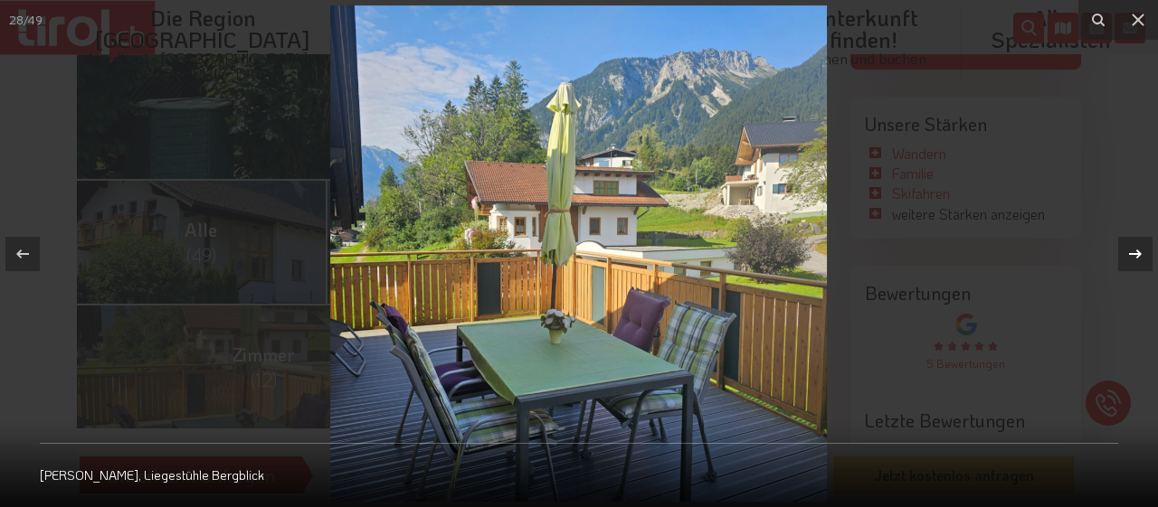
click at [1125, 251] on icon at bounding box center [1135, 254] width 22 height 22
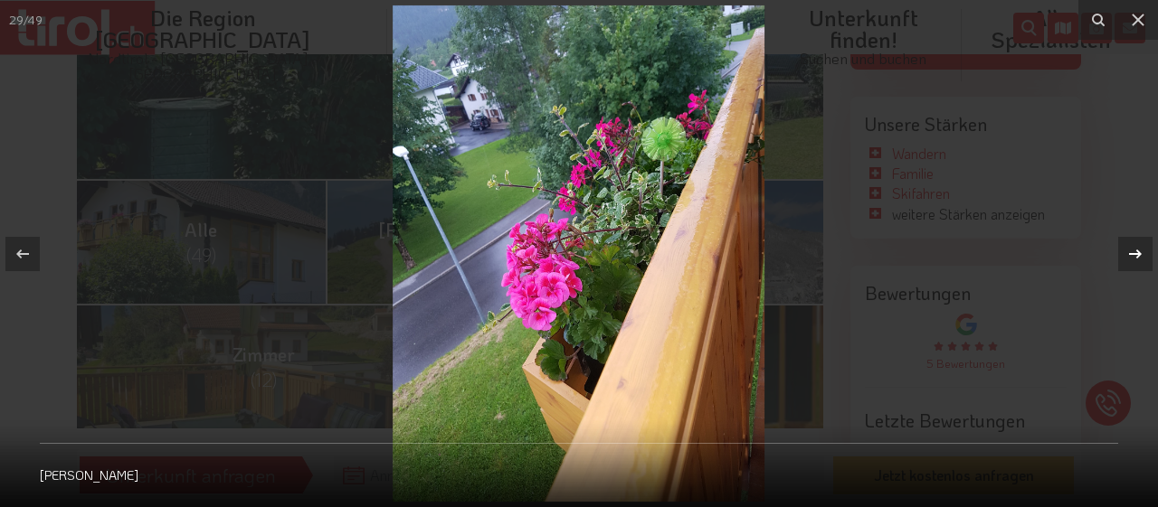
click at [1125, 251] on icon at bounding box center [1135, 254] width 22 height 22
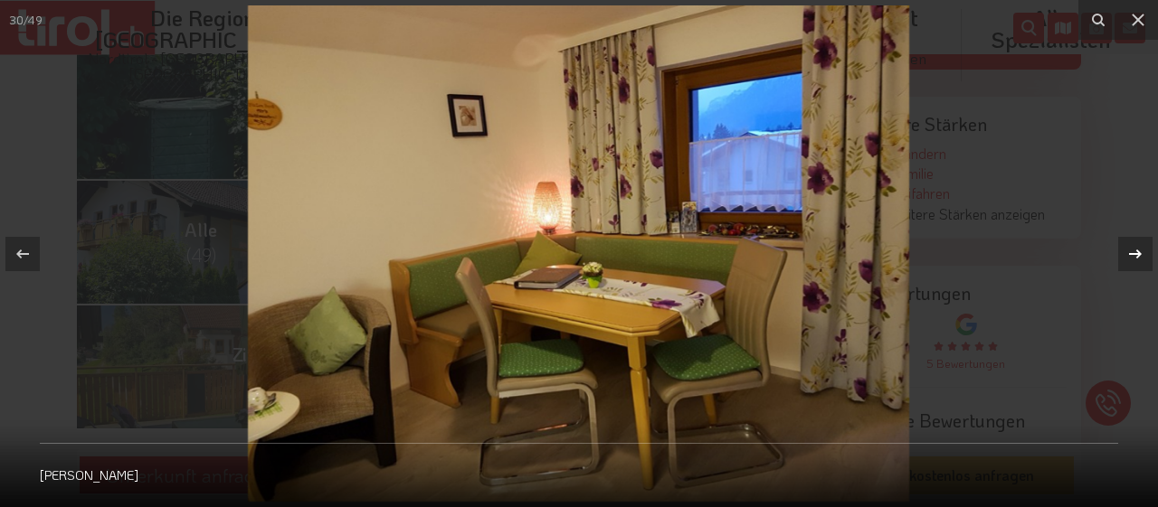
click at [1125, 251] on icon at bounding box center [1135, 254] width 22 height 22
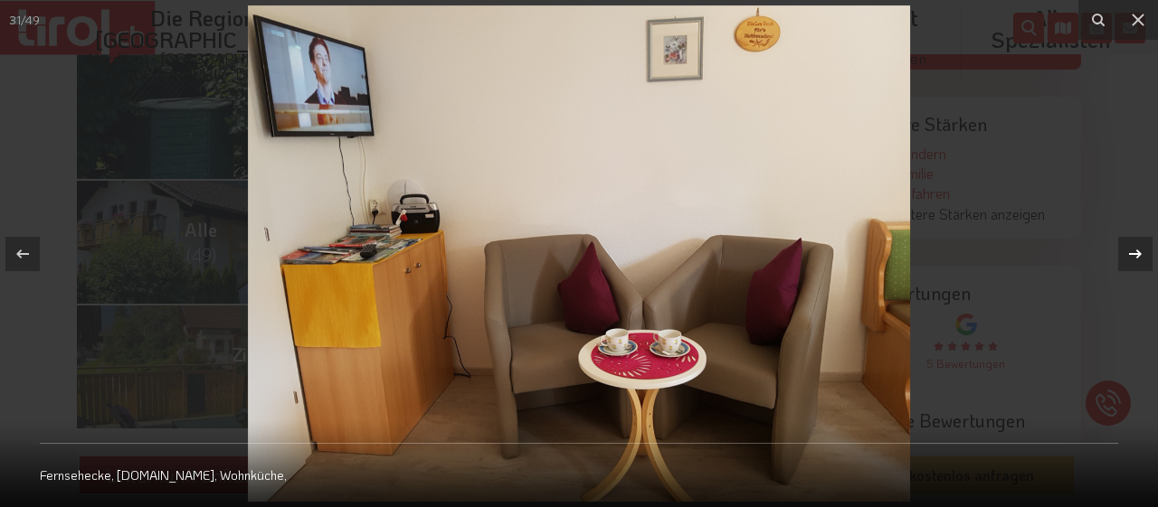
click at [1125, 251] on icon at bounding box center [1135, 254] width 22 height 22
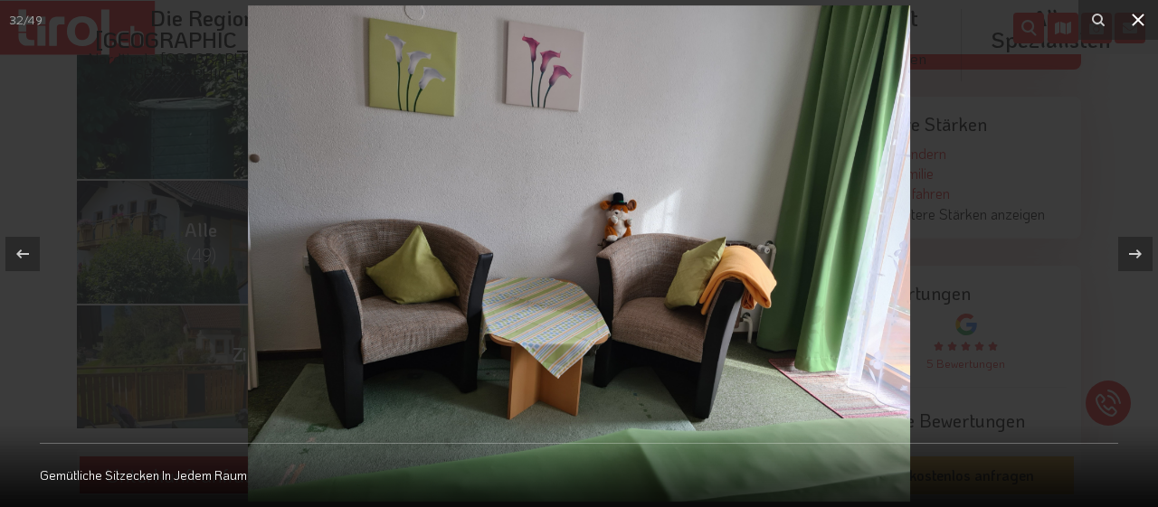
click at [1143, 16] on icon at bounding box center [1138, 20] width 13 height 13
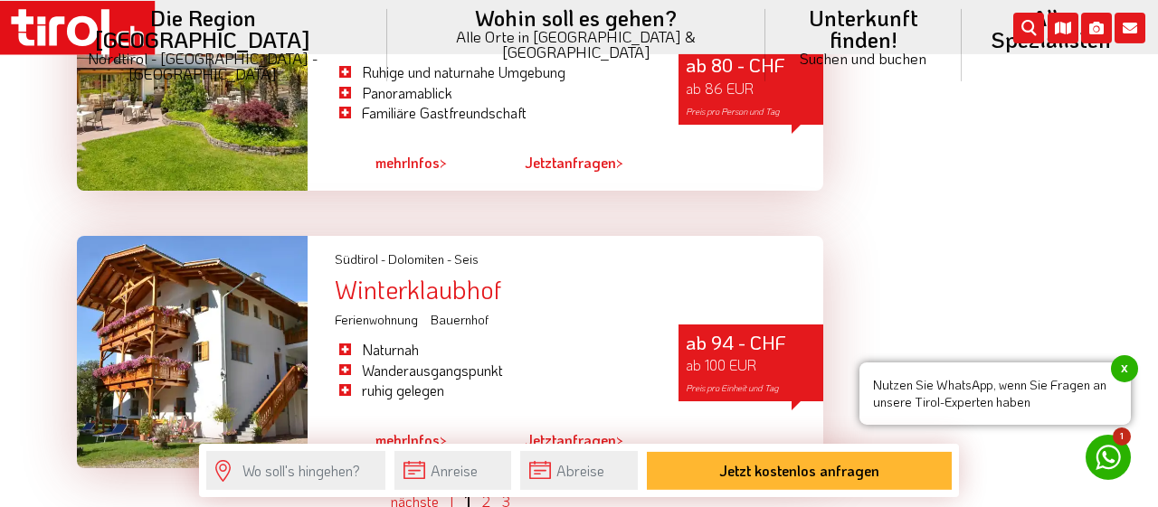
scroll to position [5079, 0]
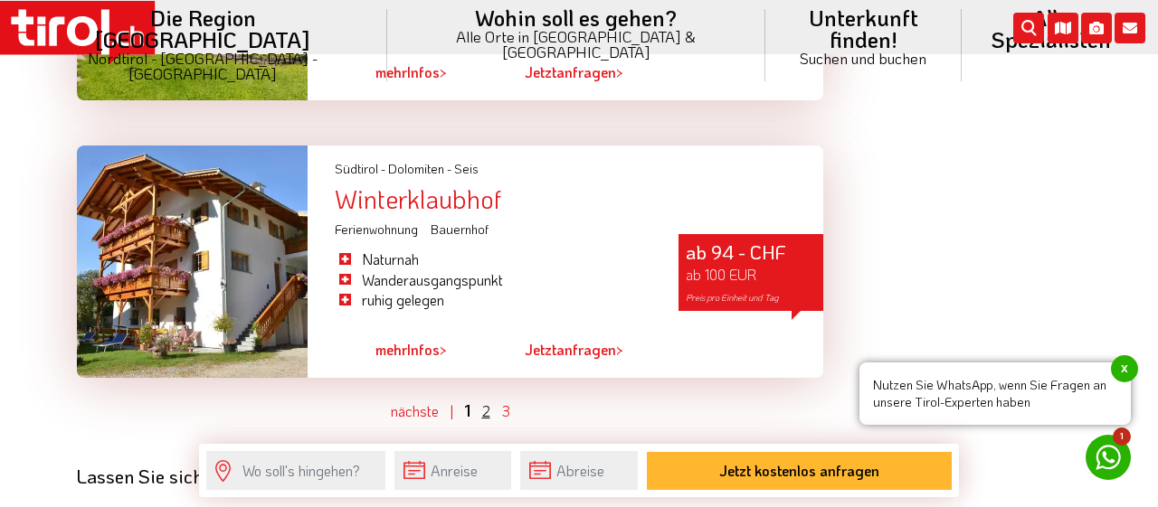
click at [482, 402] on link "2" at bounding box center [486, 411] width 8 height 19
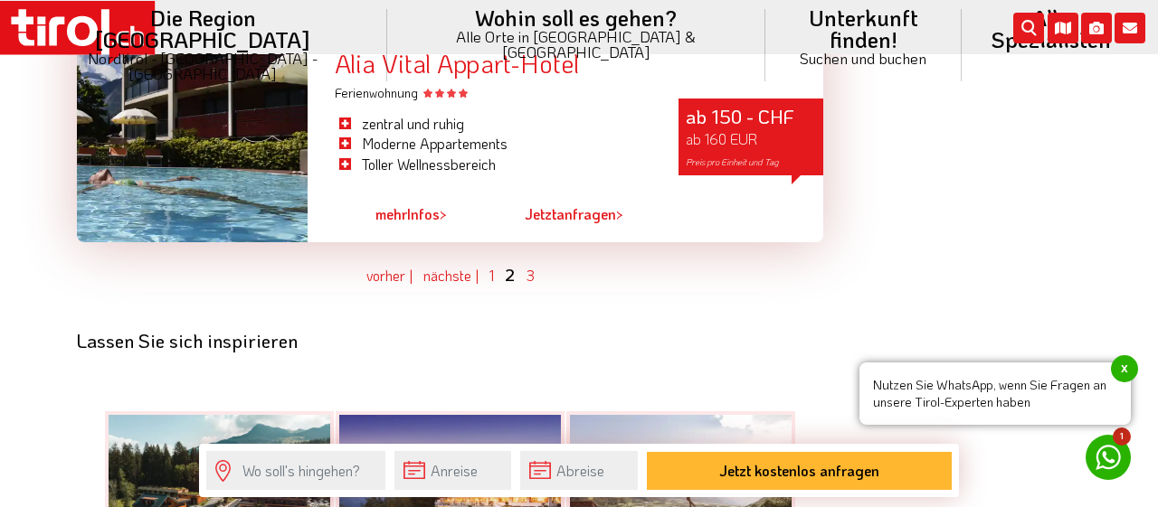
scroll to position [5173, 0]
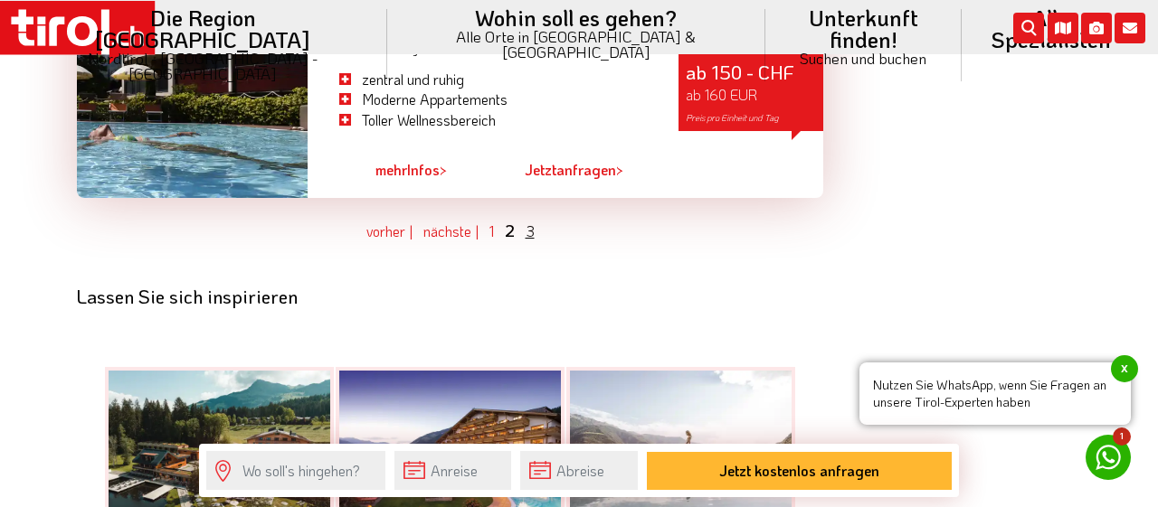
click at [533, 241] on link "3" at bounding box center [530, 231] width 9 height 19
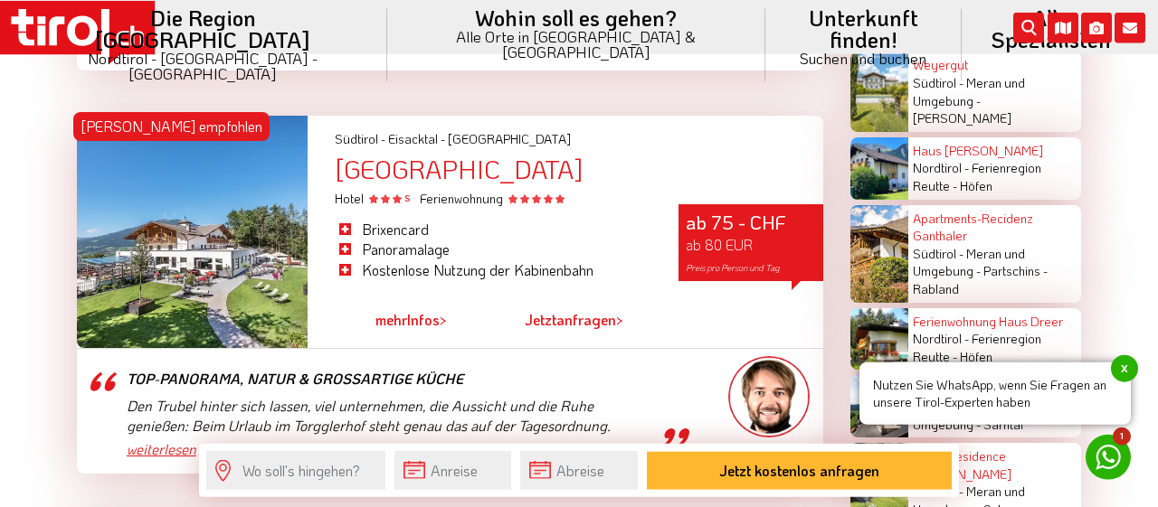
scroll to position [2821, 0]
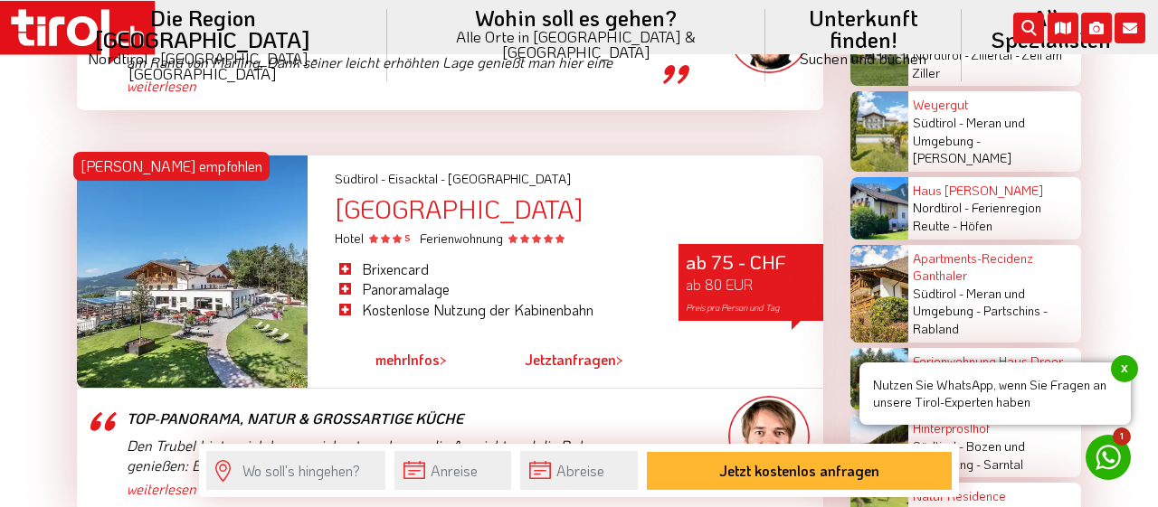
click at [411, 202] on div "[GEOGRAPHIC_DATA]" at bounding box center [579, 209] width 488 height 28
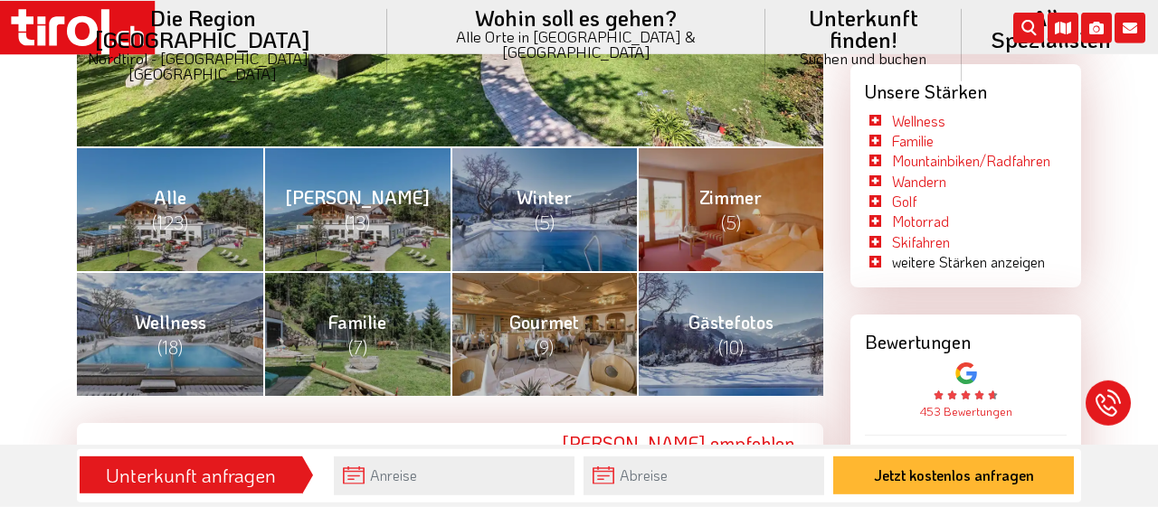
scroll to position [753, 0]
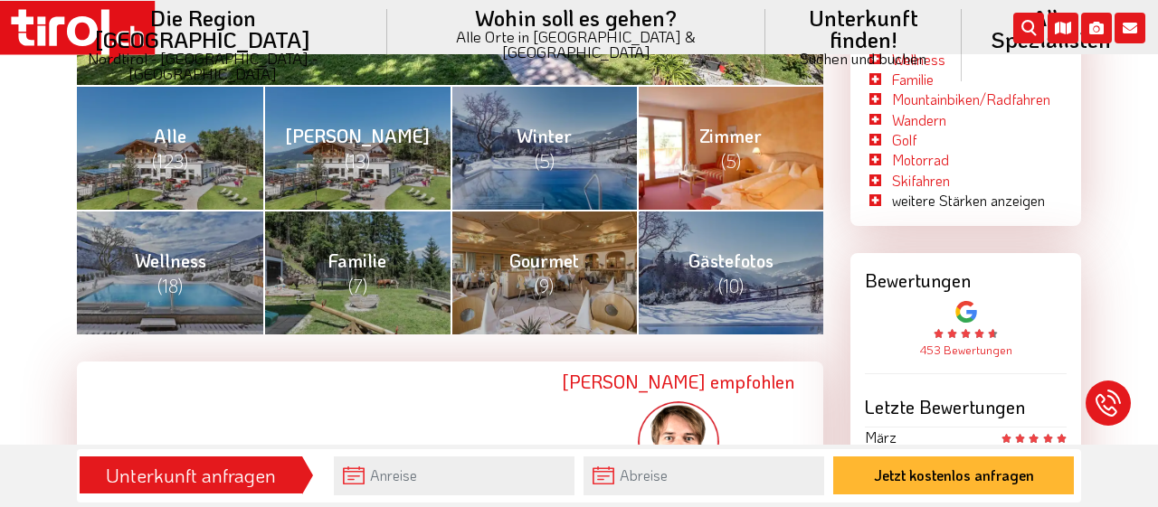
click at [759, 154] on link "Zimmer (5)" at bounding box center [730, 147] width 186 height 125
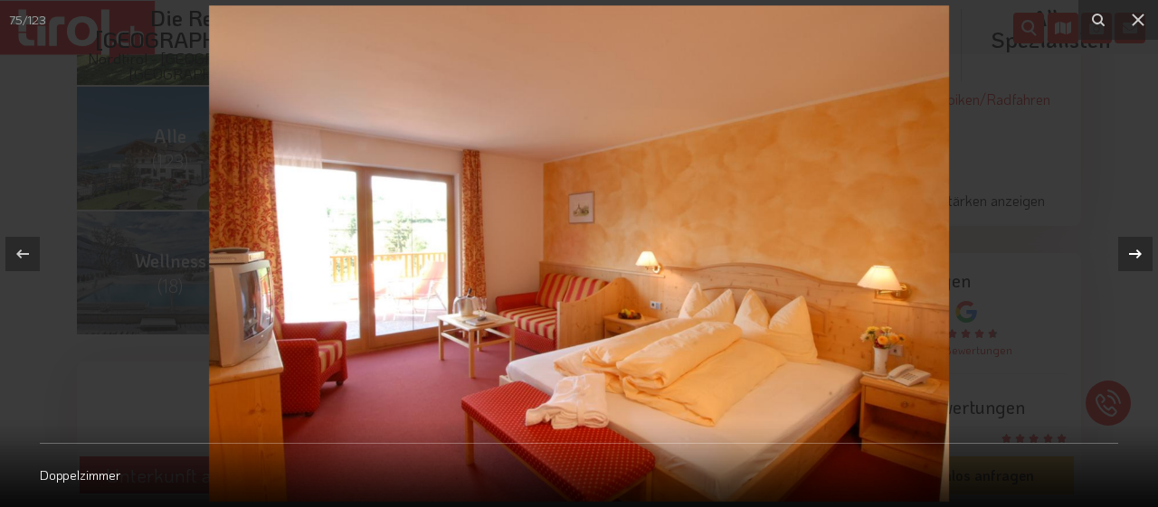
click at [1133, 248] on icon at bounding box center [1135, 254] width 22 height 22
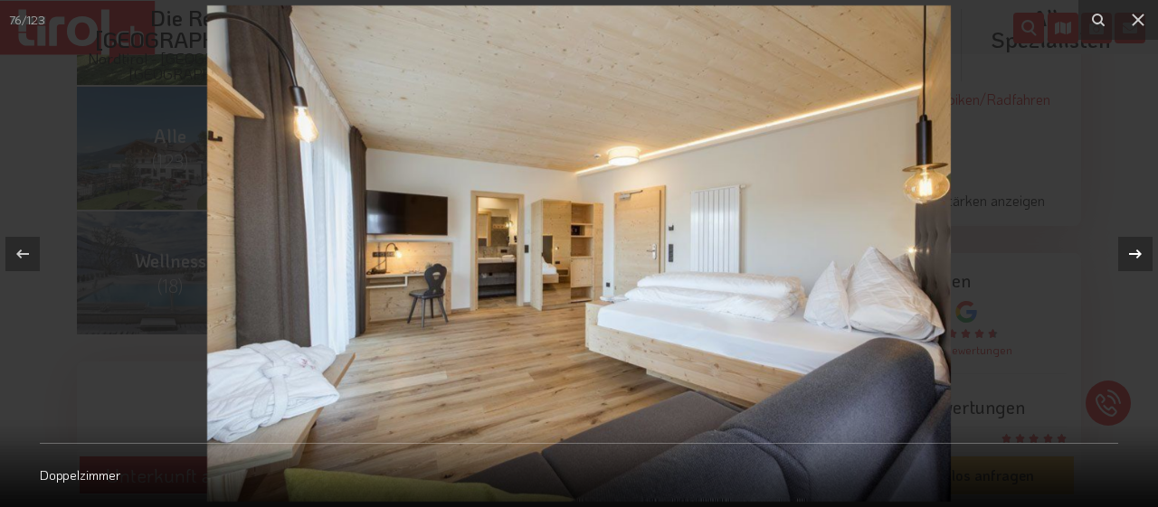
click at [1133, 248] on icon at bounding box center [1135, 254] width 22 height 22
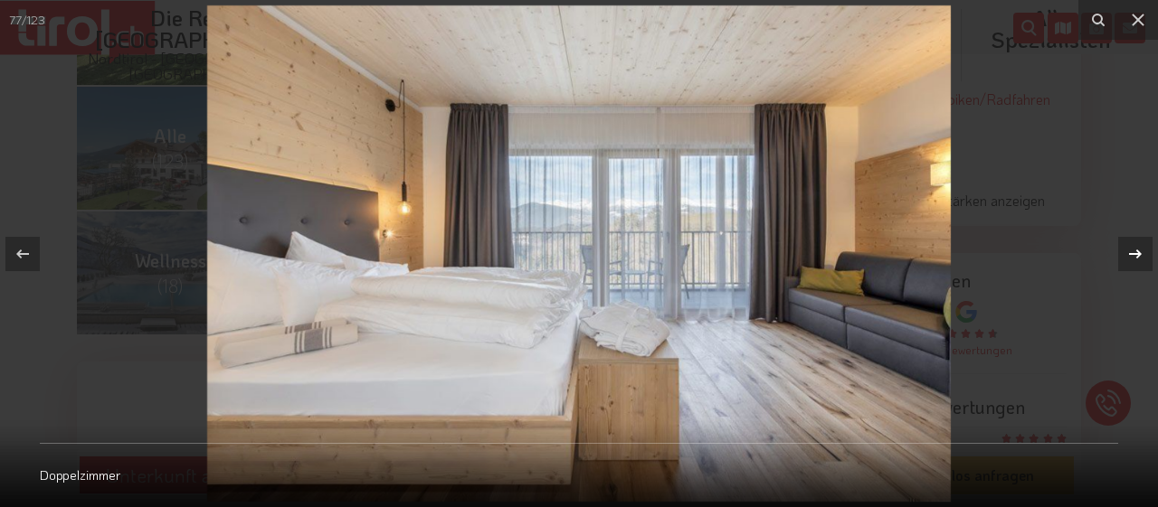
click at [1133, 248] on icon at bounding box center [1135, 254] width 22 height 22
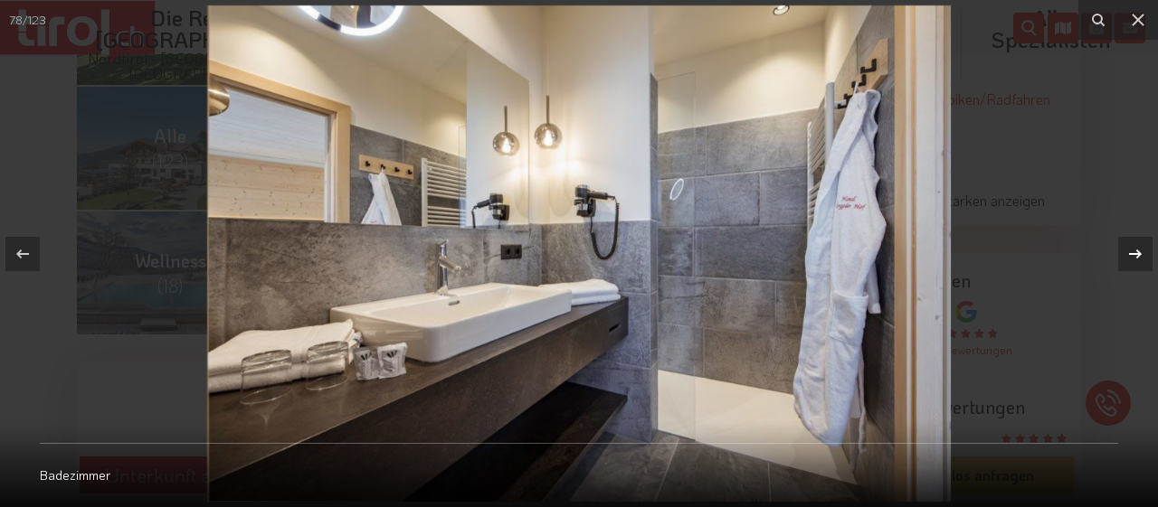
click at [1133, 247] on icon at bounding box center [1135, 254] width 22 height 22
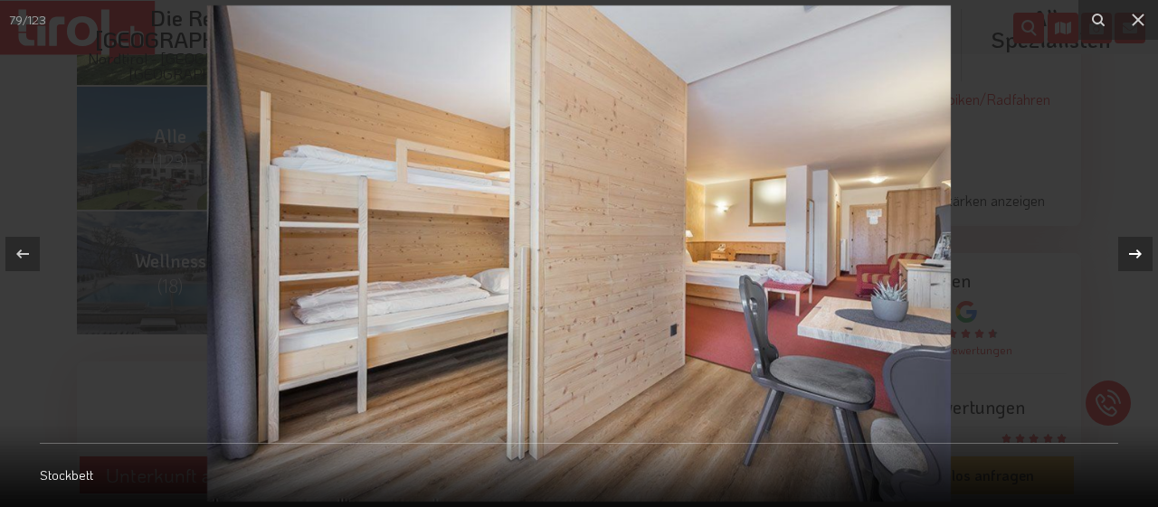
click at [1133, 247] on icon at bounding box center [1135, 254] width 22 height 22
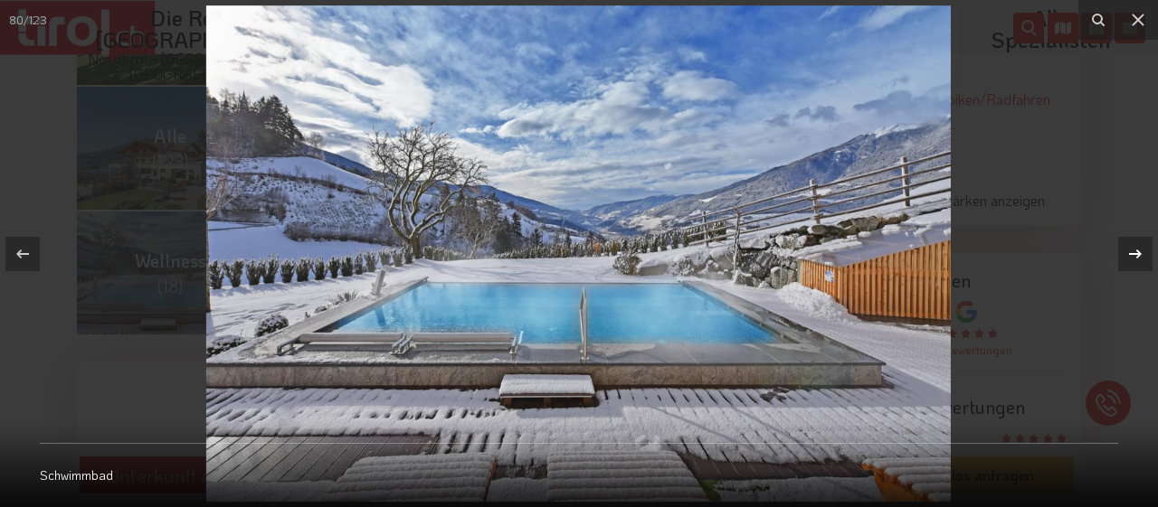
click at [1133, 247] on icon at bounding box center [1135, 254] width 22 height 22
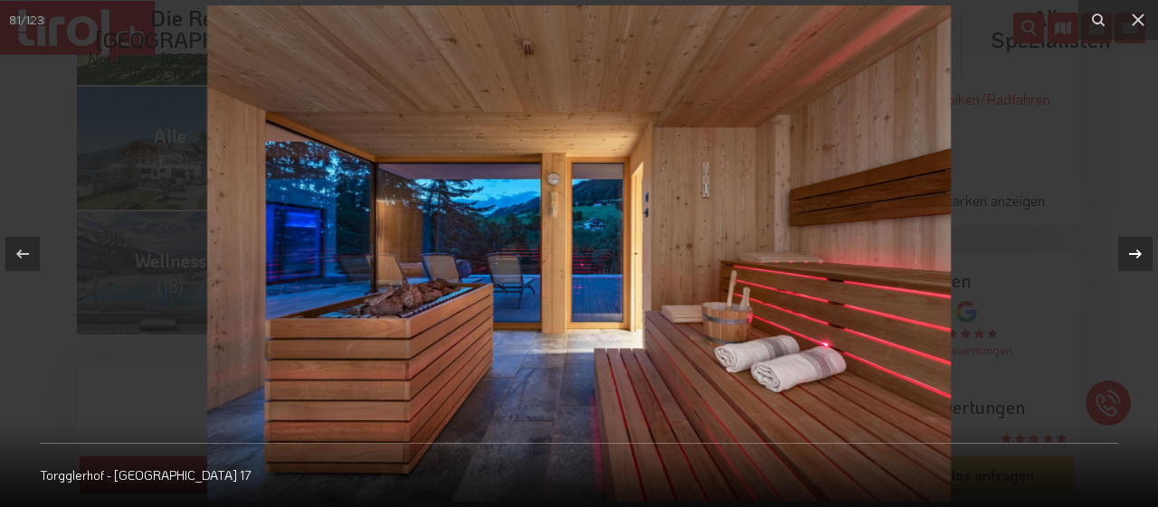
click at [1133, 247] on icon at bounding box center [1135, 254] width 22 height 22
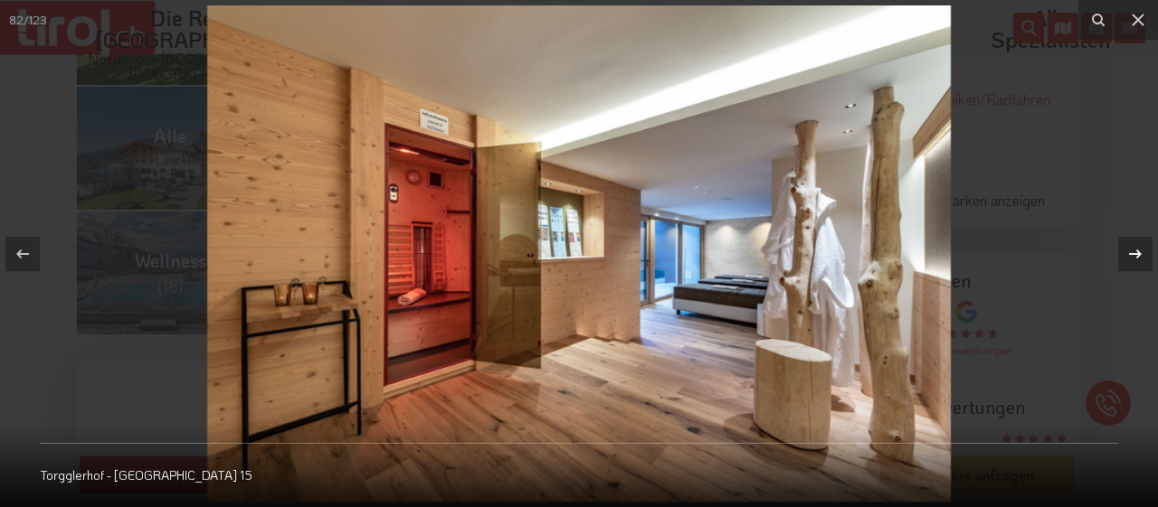
click at [1133, 247] on icon at bounding box center [1135, 254] width 22 height 22
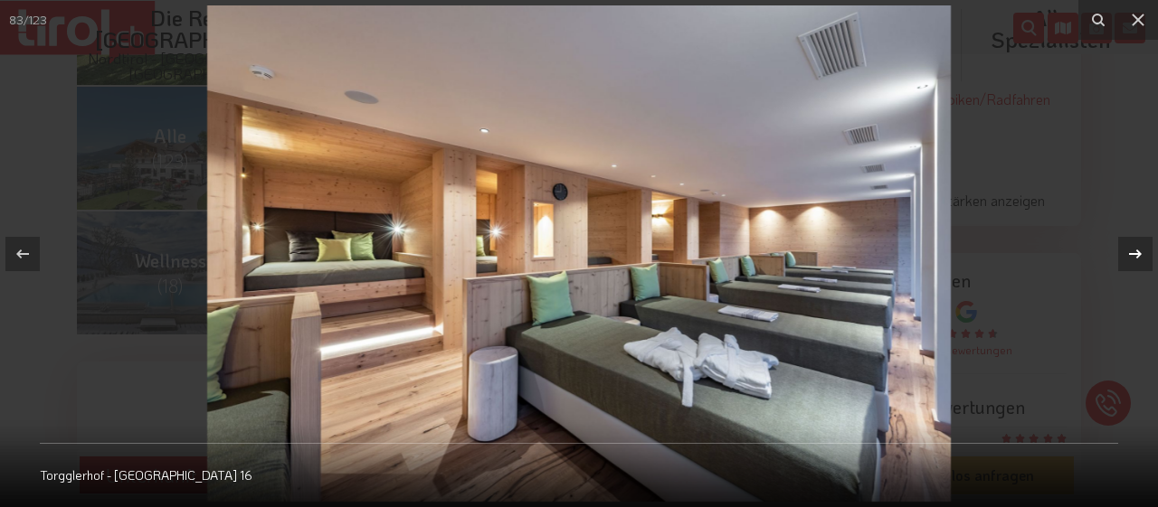
click at [1133, 247] on icon at bounding box center [1135, 254] width 22 height 22
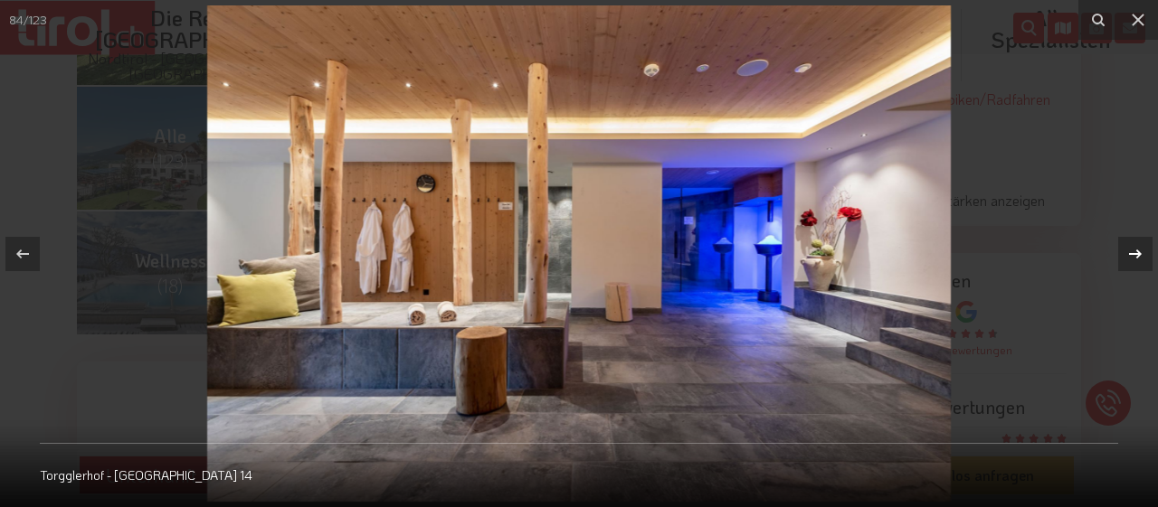
click at [1133, 247] on icon at bounding box center [1135, 254] width 22 height 22
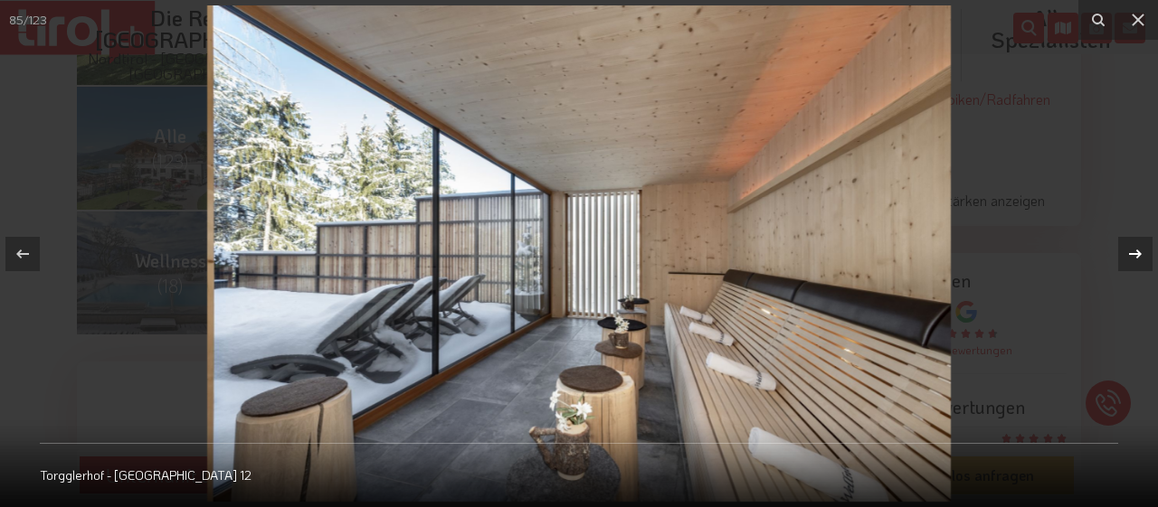
click at [1133, 247] on icon at bounding box center [1135, 254] width 22 height 22
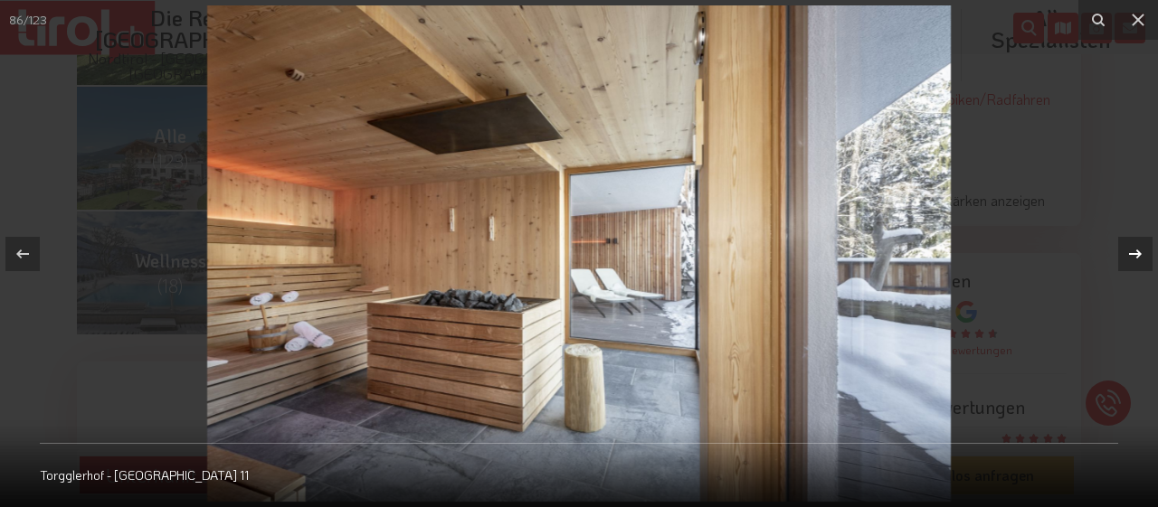
click at [1133, 247] on icon at bounding box center [1135, 254] width 22 height 22
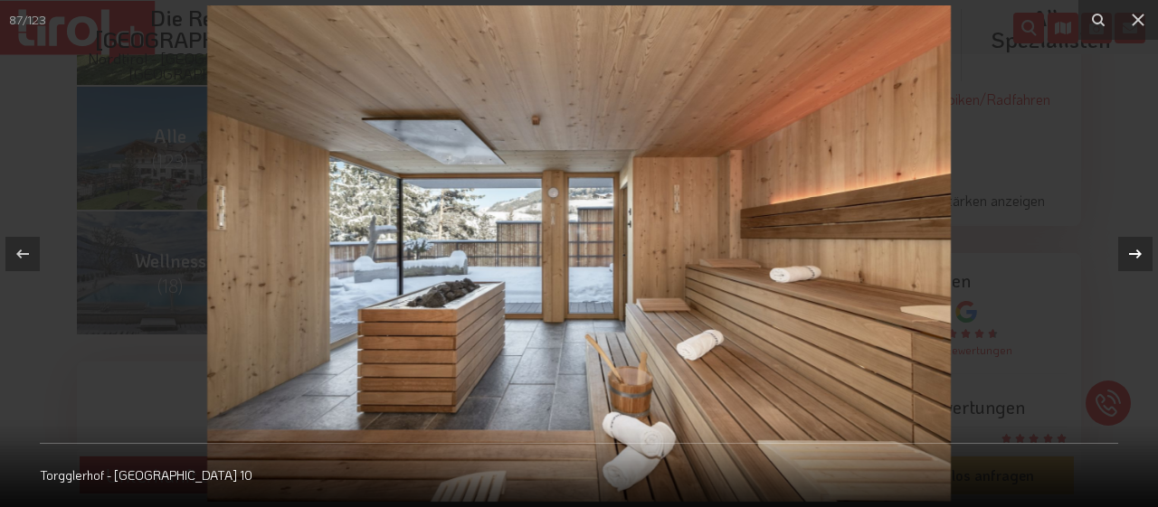
click at [1133, 247] on icon at bounding box center [1135, 254] width 22 height 22
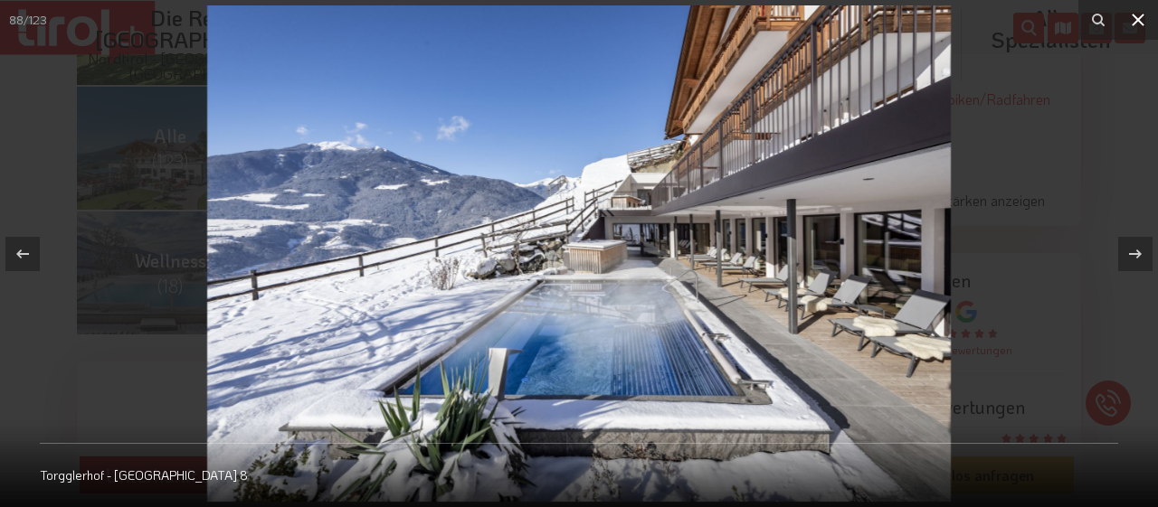
click at [1145, 22] on icon at bounding box center [1138, 20] width 22 height 22
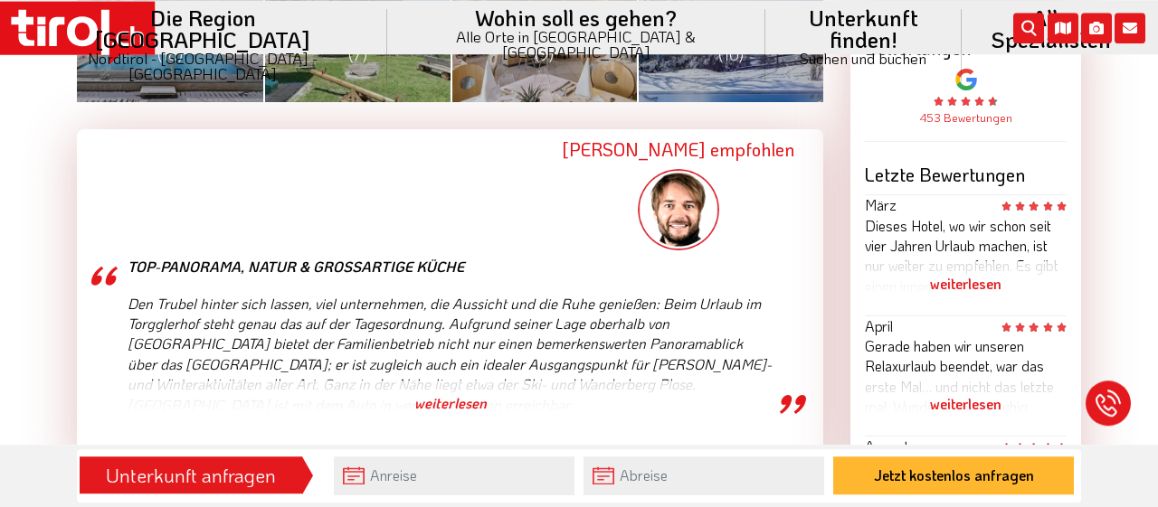
scroll to position [1035, 0]
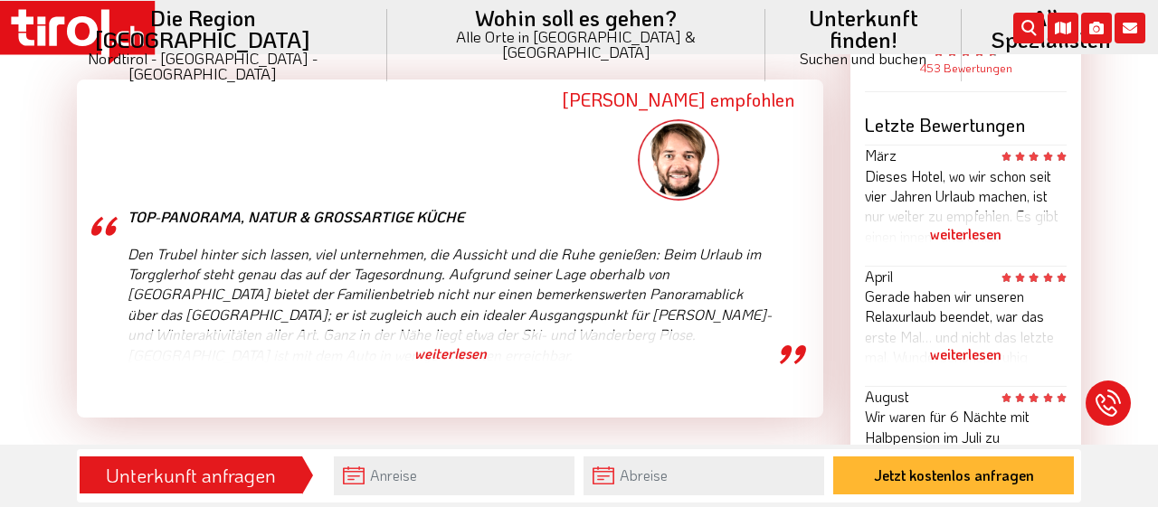
click at [463, 350] on div "weiterlesen" at bounding box center [450, 353] width 645 height 45
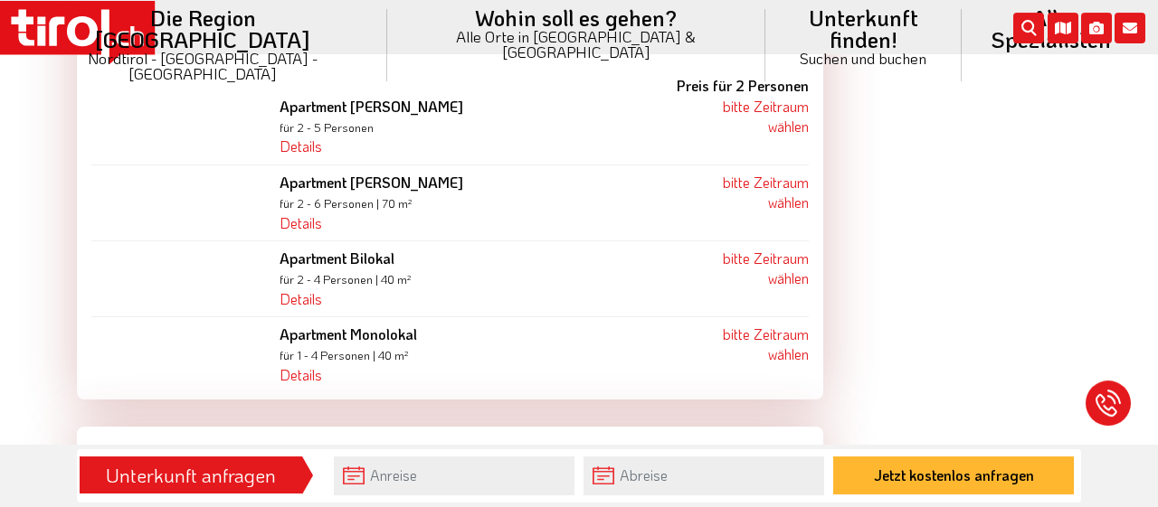
scroll to position [2540, 0]
click at [303, 365] on link "Details" at bounding box center [301, 374] width 43 height 19
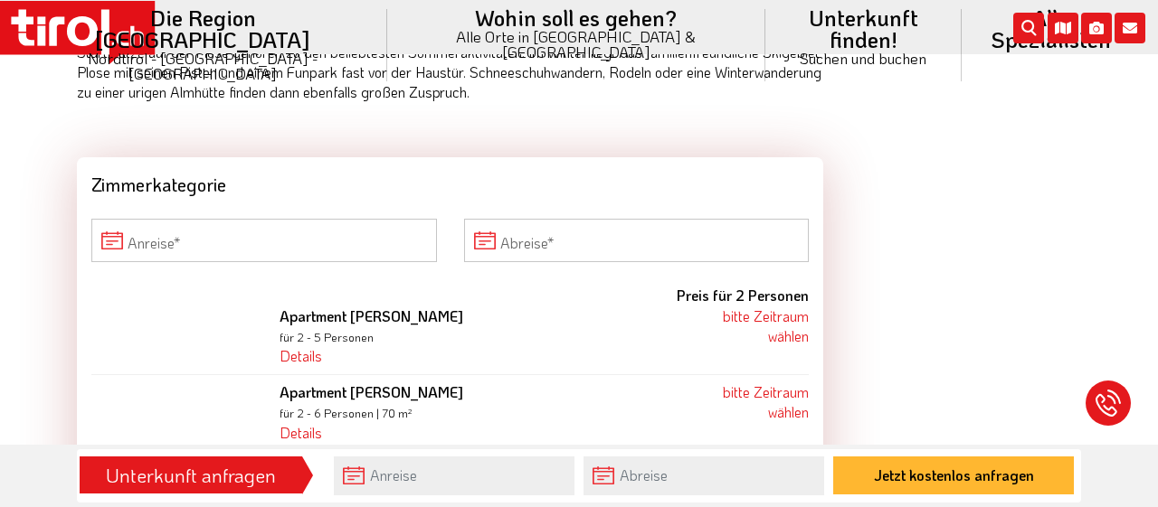
scroll to position [2352, 0]
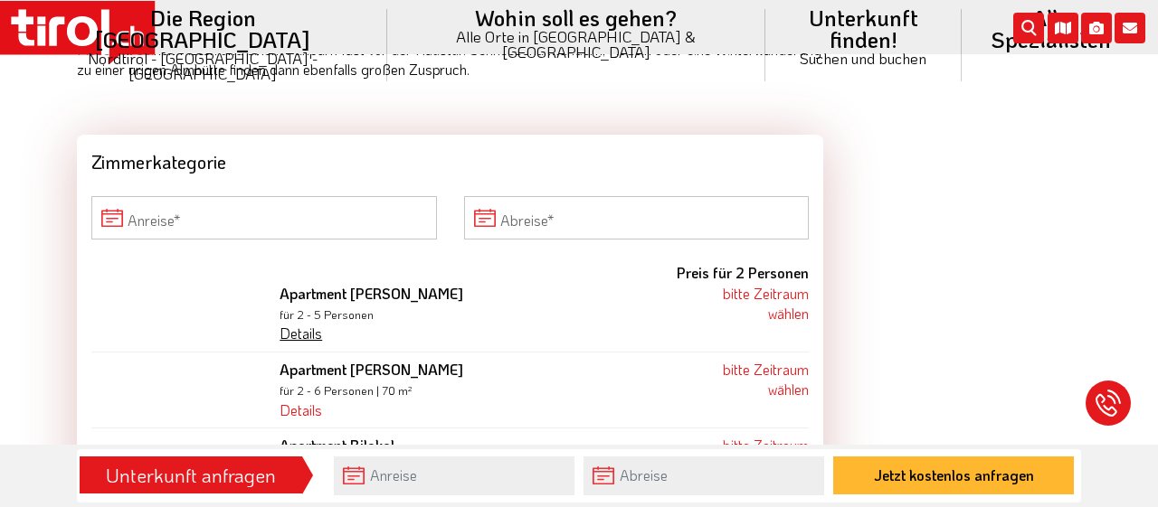
click at [316, 324] on link "Details" at bounding box center [301, 333] width 43 height 19
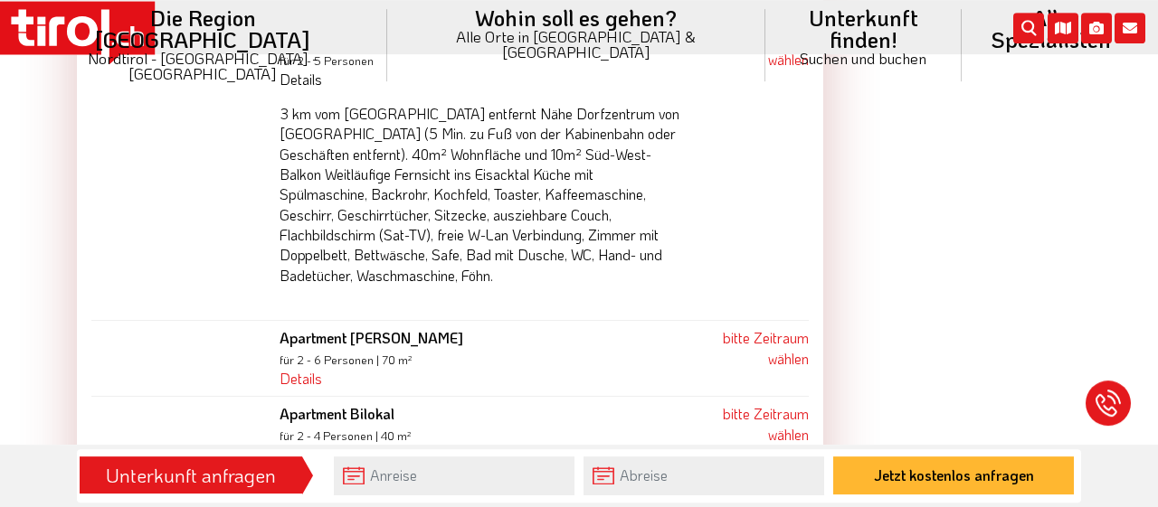
scroll to position [2634, 0]
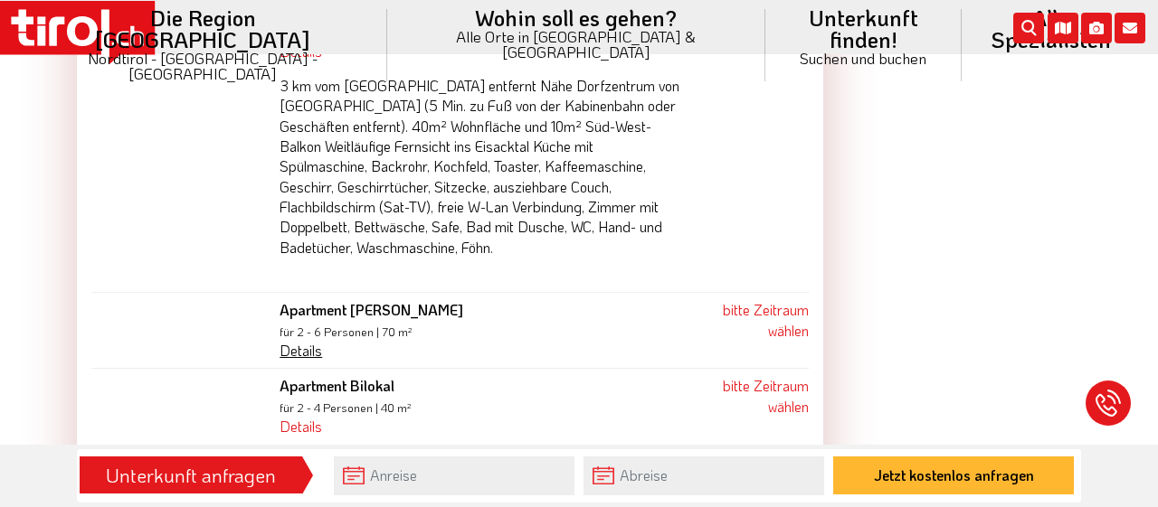
click at [306, 341] on link "Details" at bounding box center [301, 350] width 43 height 19
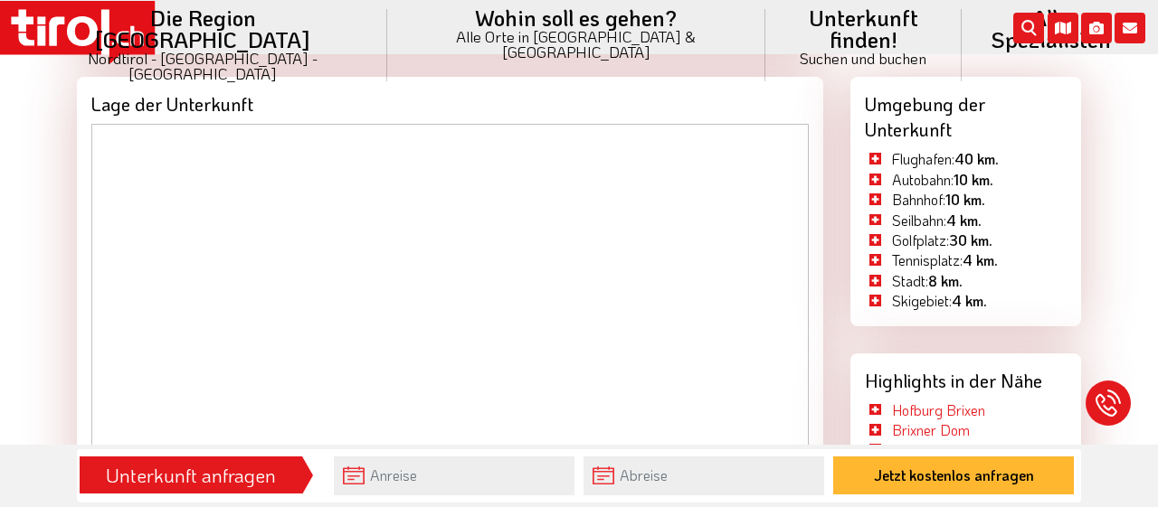
scroll to position [4234, 0]
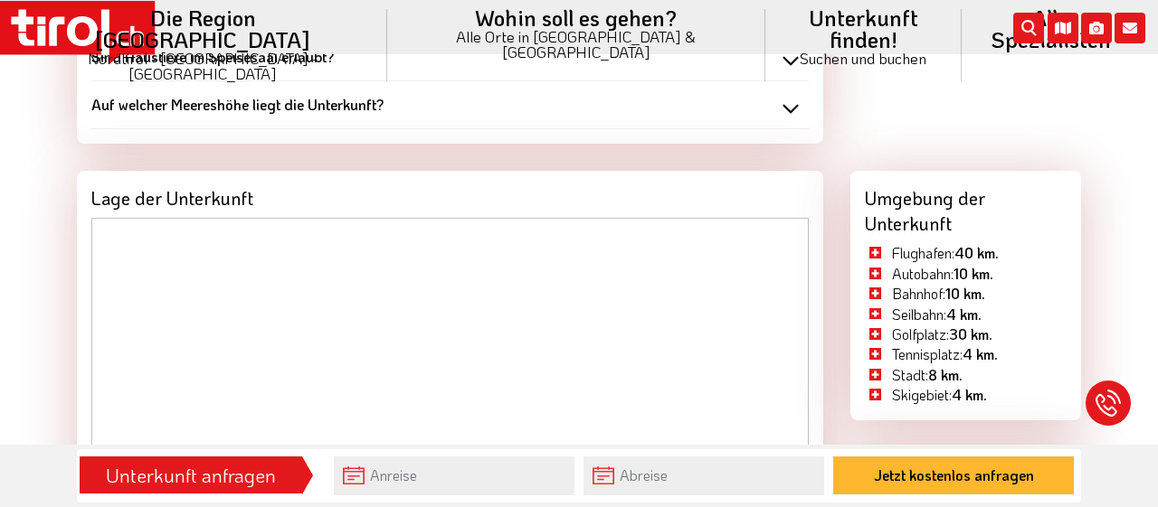
click at [873, 284] on li "Bahnhof: 10 km." at bounding box center [925, 294] width 120 height 20
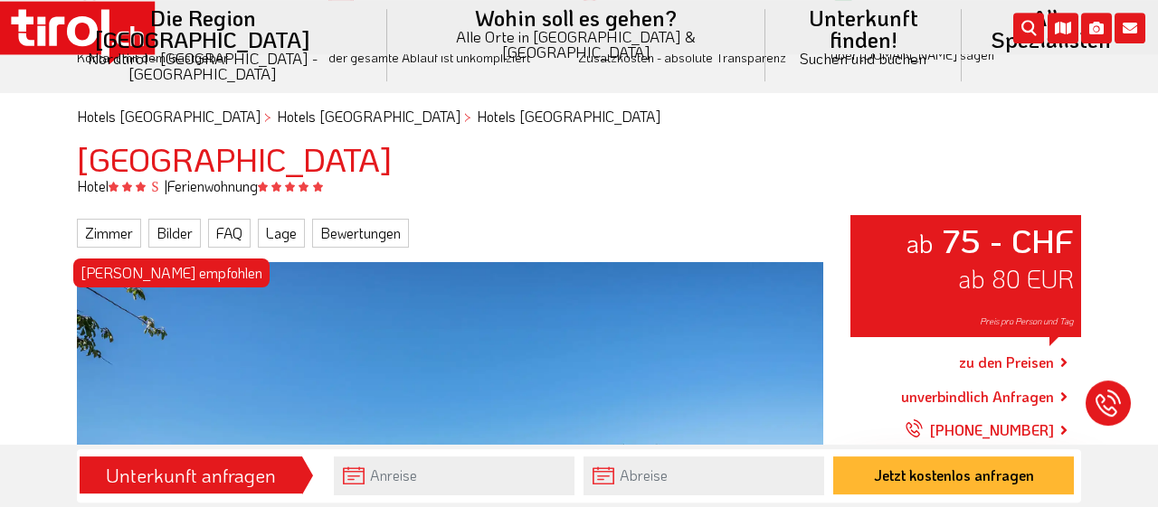
scroll to position [0, 0]
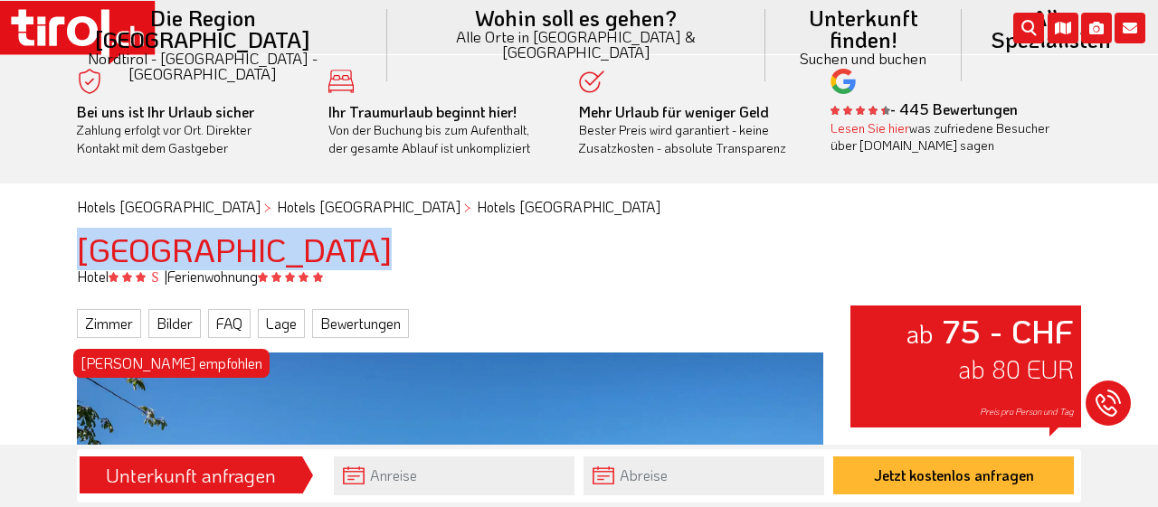
drag, startPoint x: 78, startPoint y: 245, endPoint x: 354, endPoint y: 251, distance: 276.0
click at [354, 251] on h1 "[GEOGRAPHIC_DATA]" at bounding box center [579, 250] width 1004 height 36
copy h1 "[GEOGRAPHIC_DATA]"
